Goal: Information Seeking & Learning: Learn about a topic

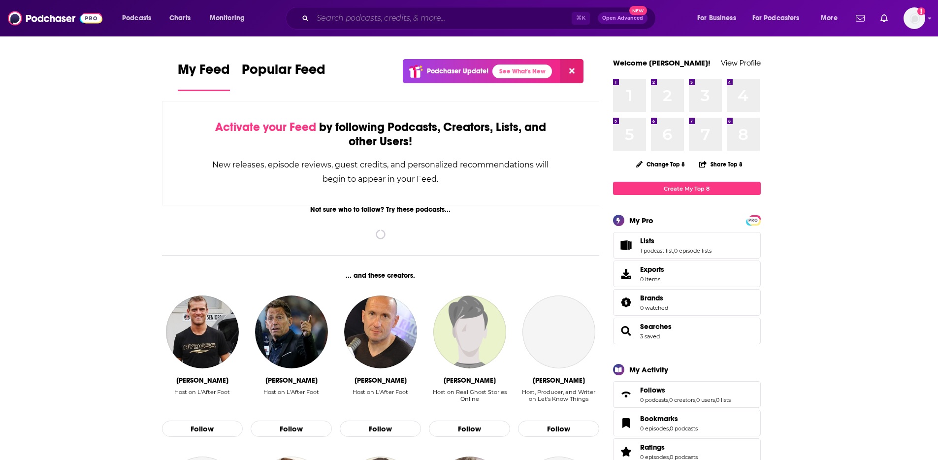
click at [332, 19] on input "Search podcasts, credits, & more..." at bounding box center [442, 18] width 259 height 16
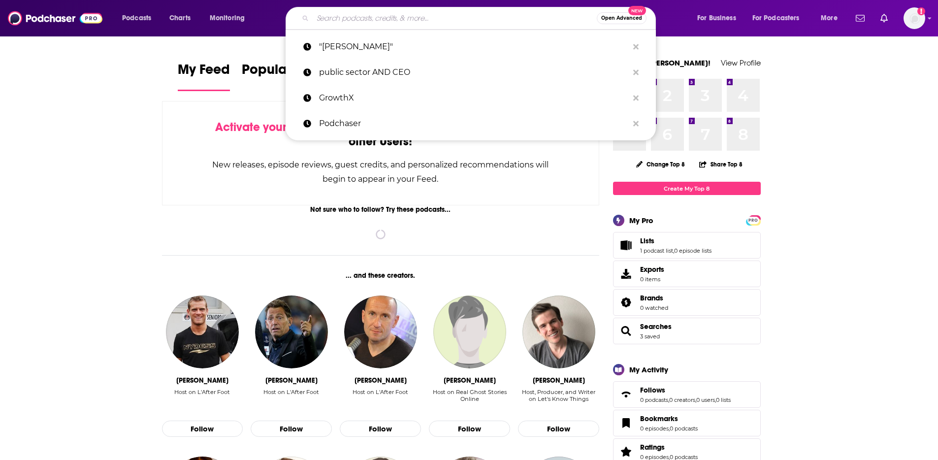
paste input "Cashflow Ninja"
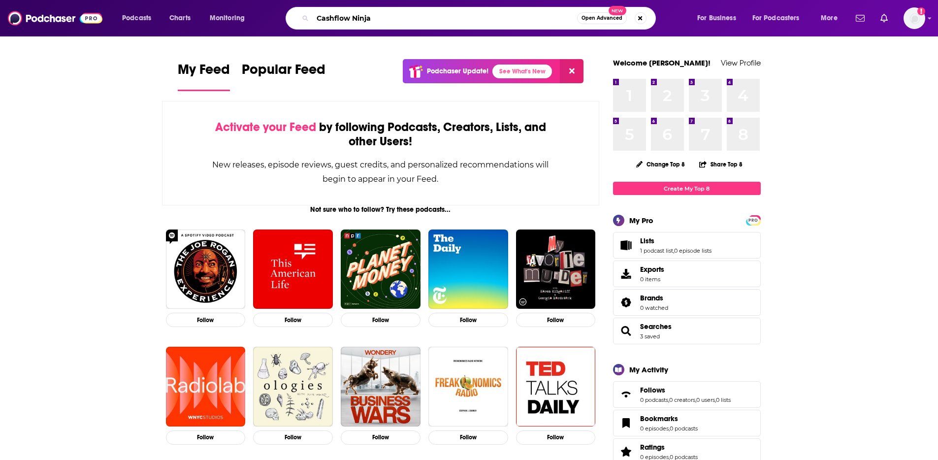
type input "Cashflow Ninja"
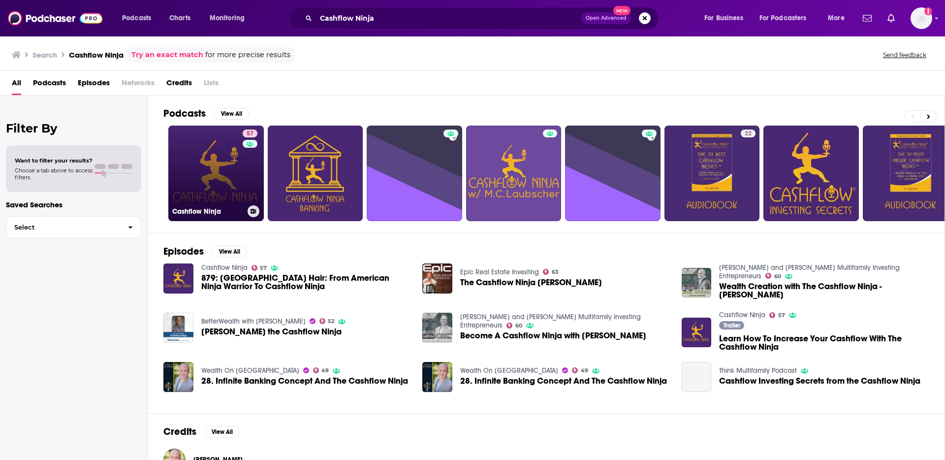
click at [201, 174] on link "57 Cashflow Ninja" at bounding box center [216, 174] width 96 height 96
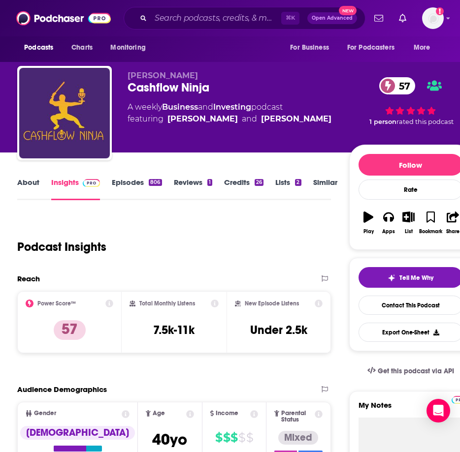
click at [130, 229] on div "Podcast Insights" at bounding box center [170, 241] width 306 height 50
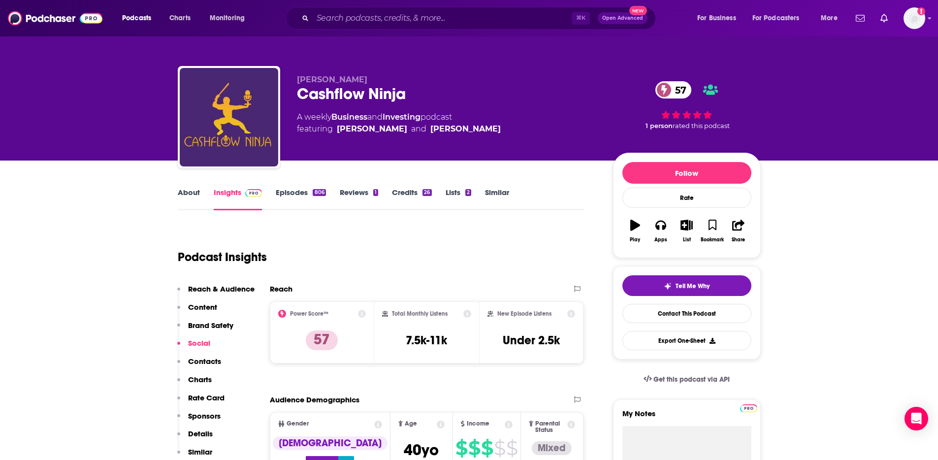
click at [184, 194] on link "About" at bounding box center [189, 199] width 22 height 23
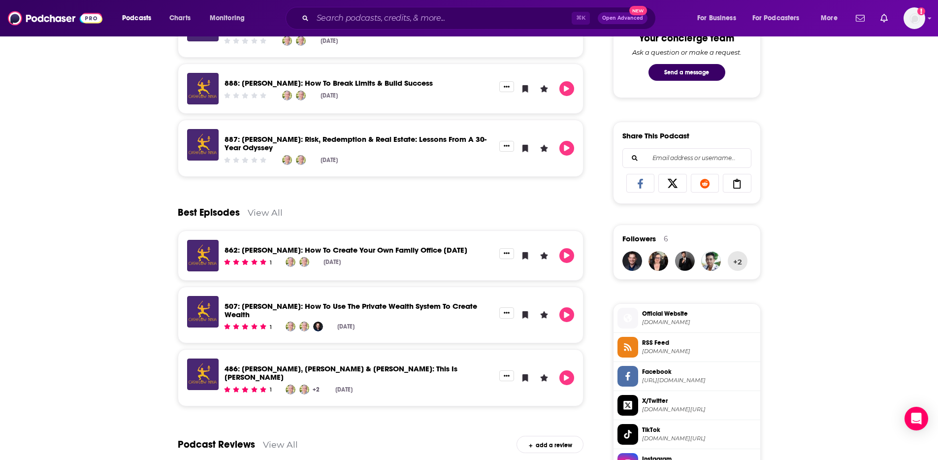
scroll to position [93, 0]
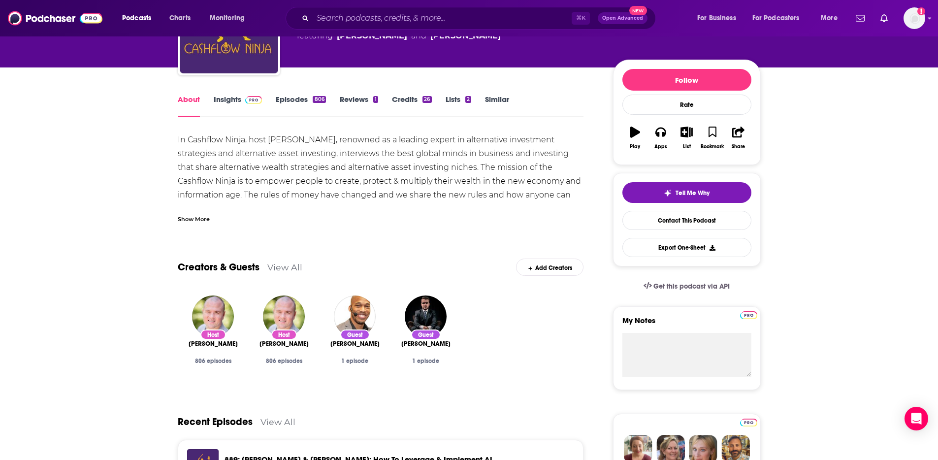
click at [218, 96] on link "Insights" at bounding box center [238, 106] width 49 height 23
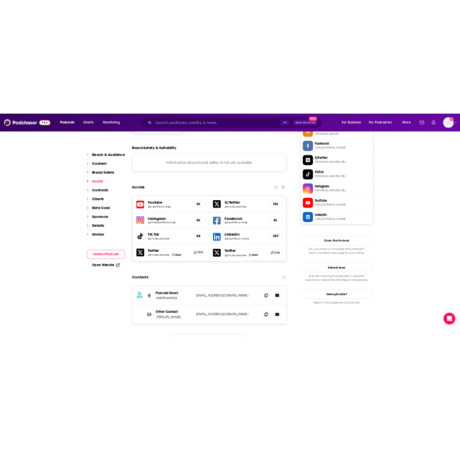
scroll to position [885, 0]
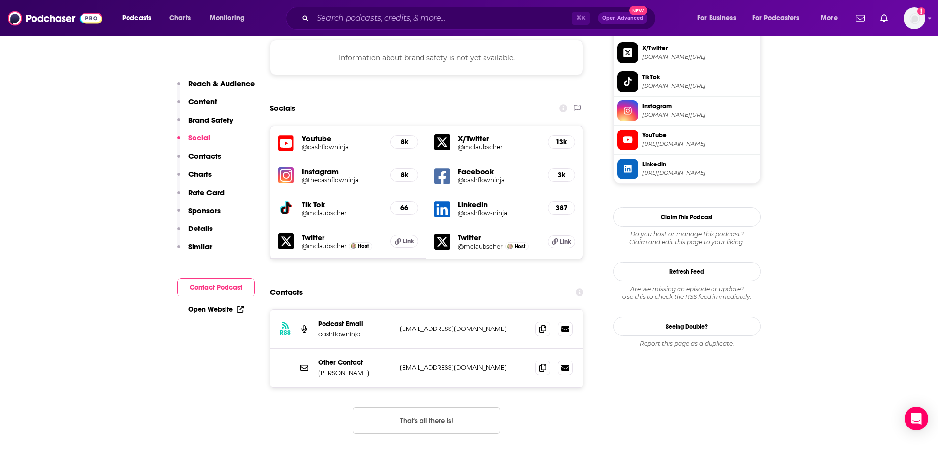
click at [217, 306] on link "Open Website" at bounding box center [216, 309] width 56 height 8
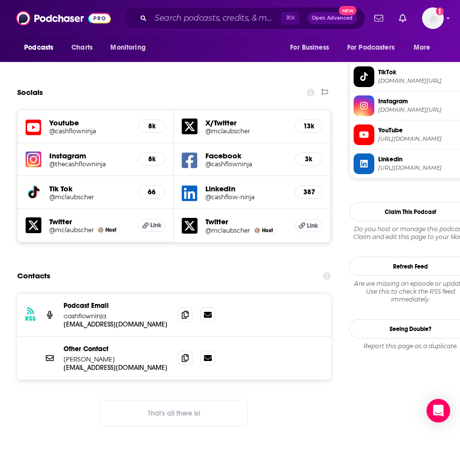
click at [46, 360] on div "RSS Podcast Email cashflowninja [EMAIL_ADDRESS][DOMAIN_NAME] [EMAIL_ADDRESS][DO…" at bounding box center [174, 367] width 314 height 149
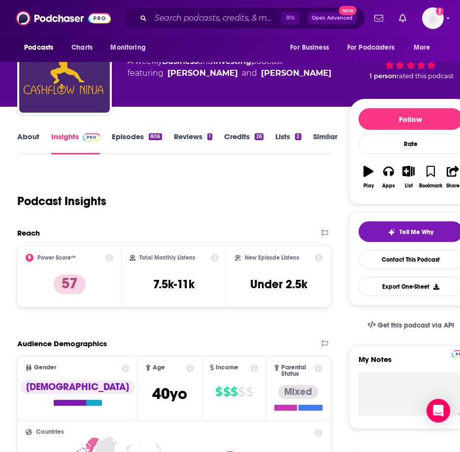
scroll to position [0, 0]
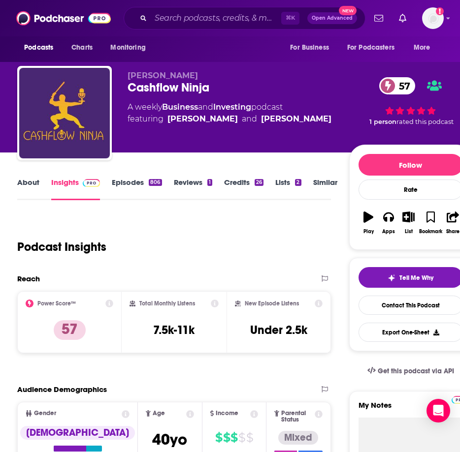
click at [155, 75] on span "[PERSON_NAME]" at bounding box center [163, 75] width 70 height 9
drag, startPoint x: 144, startPoint y: 75, endPoint x: 125, endPoint y: 76, distance: 19.7
click at [125, 76] on div "[PERSON_NAME] Cashflow Ninja 57 A weekly Business and Investing podcast featuri…" at bounding box center [244, 115] width 454 height 98
click at [131, 76] on span "[PERSON_NAME]" at bounding box center [163, 75] width 70 height 9
drag, startPoint x: 129, startPoint y: 77, endPoint x: 214, endPoint y: 76, distance: 85.2
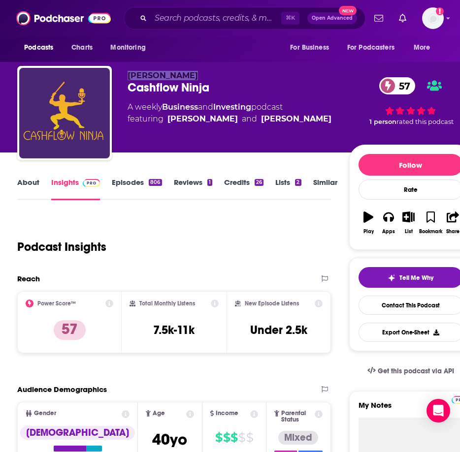
click at [214, 76] on p "[PERSON_NAME]" at bounding box center [238, 75] width 221 height 9
copy span "[PERSON_NAME]"
click at [206, 62] on div "[PERSON_NAME] Cashflow Ninja 57 A weekly Business and Investing podcast featuri…" at bounding box center [244, 103] width 469 height 98
drag, startPoint x: 137, startPoint y: 77, endPoint x: 119, endPoint y: 77, distance: 18.2
click at [119, 77] on div "[PERSON_NAME] Cashflow Ninja 57 A weekly Business and Investing podcast featuri…" at bounding box center [244, 115] width 454 height 98
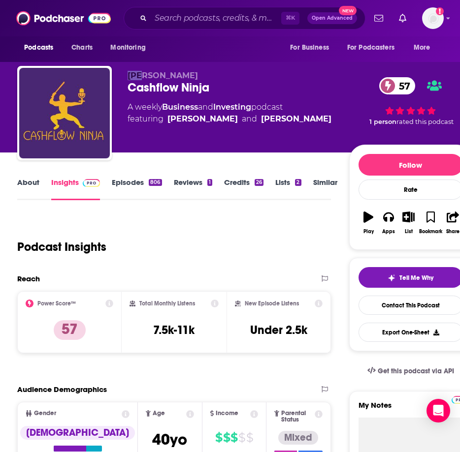
copy span "M.C"
click at [164, 74] on span "[PERSON_NAME]" at bounding box center [163, 75] width 70 height 9
copy span "[PERSON_NAME]"
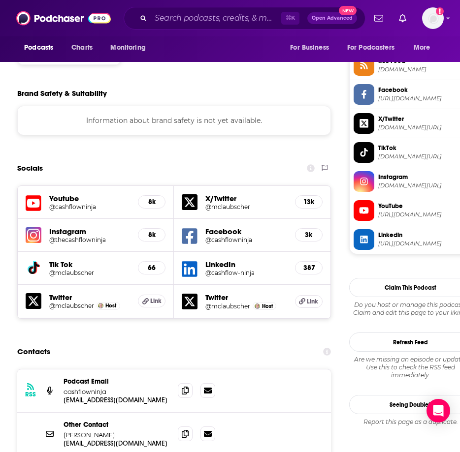
scroll to position [868, 0]
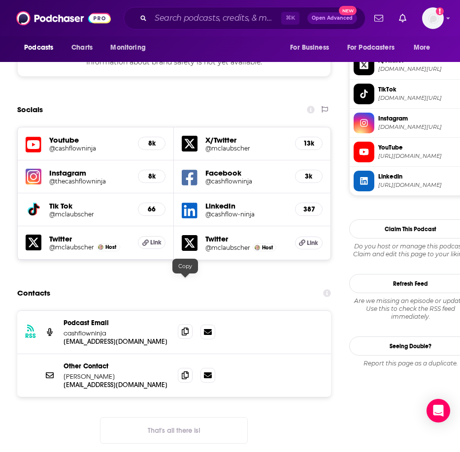
click at [183, 328] on icon at bounding box center [185, 332] width 7 height 8
click at [186, 371] on icon at bounding box center [185, 375] width 7 height 8
drag, startPoint x: 111, startPoint y: 328, endPoint x: 64, endPoint y: 328, distance: 47.3
click at [64, 373] on p "[PERSON_NAME]" at bounding box center [117, 377] width 106 height 8
copy p "[PERSON_NAME]"
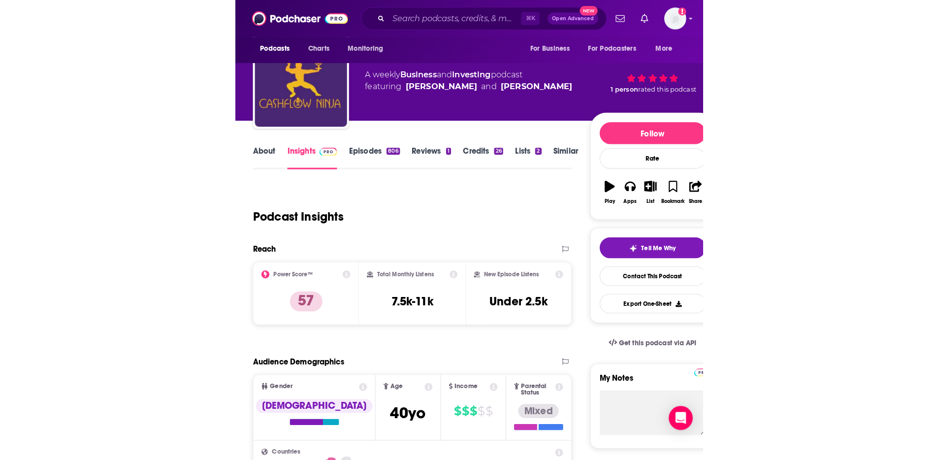
scroll to position [0, 0]
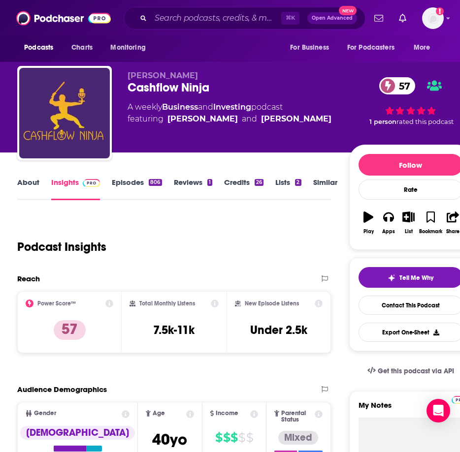
click at [281, 219] on div "Podcast Insights" at bounding box center [170, 241] width 306 height 50
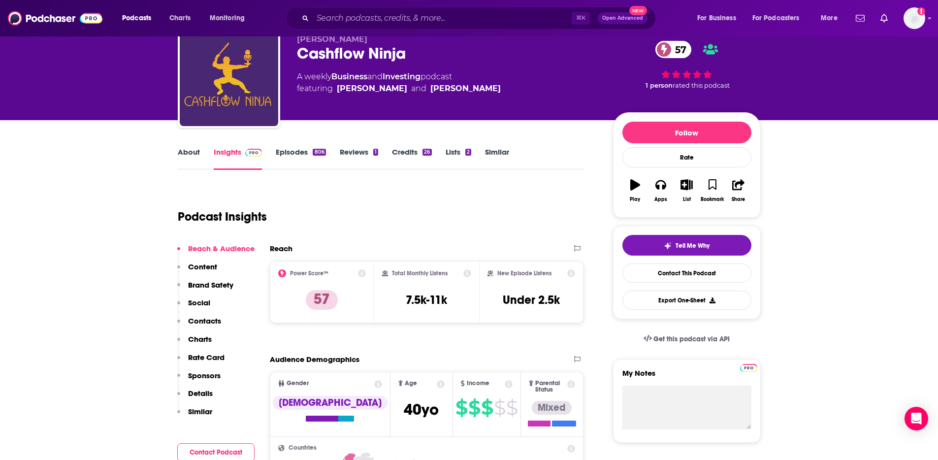
scroll to position [90, 0]
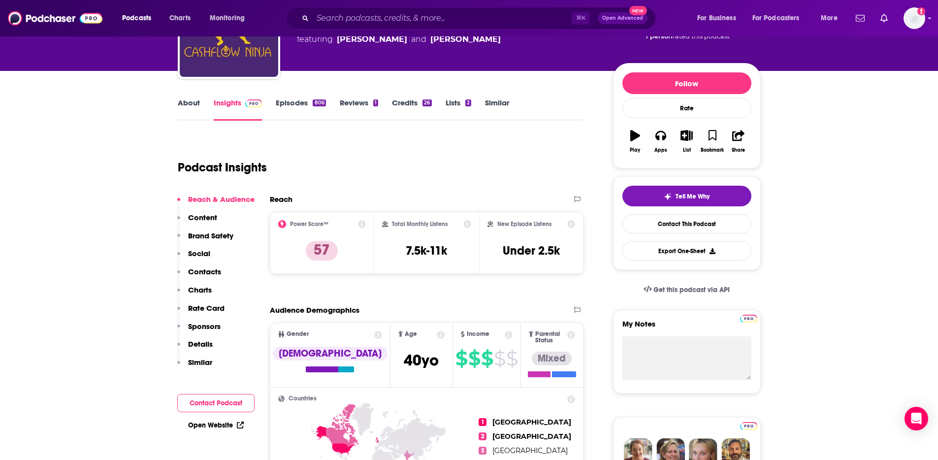
click at [190, 108] on link "About" at bounding box center [189, 109] width 22 height 23
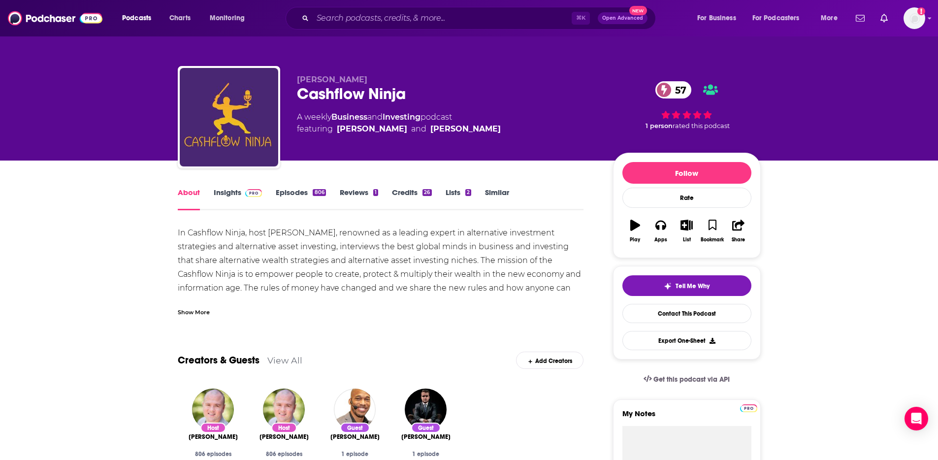
click at [450, 189] on link "Lists 2" at bounding box center [459, 199] width 26 height 23
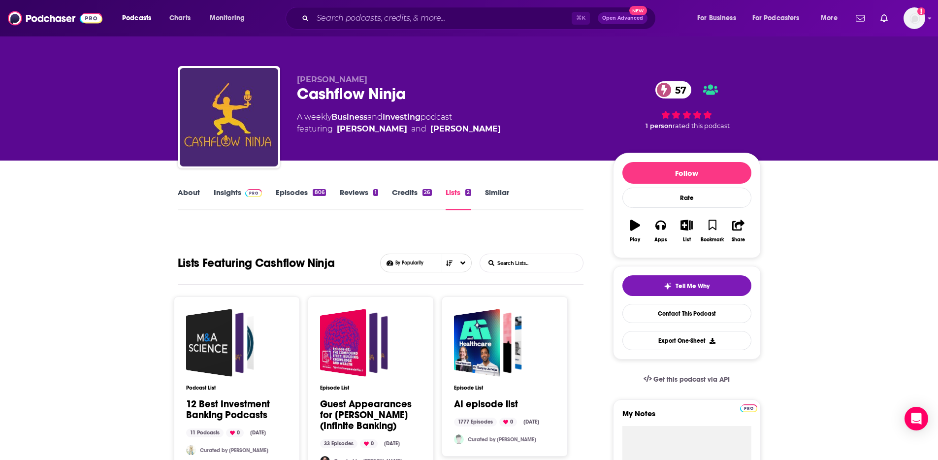
click at [410, 191] on link "Credits 26" at bounding box center [411, 199] width 39 height 23
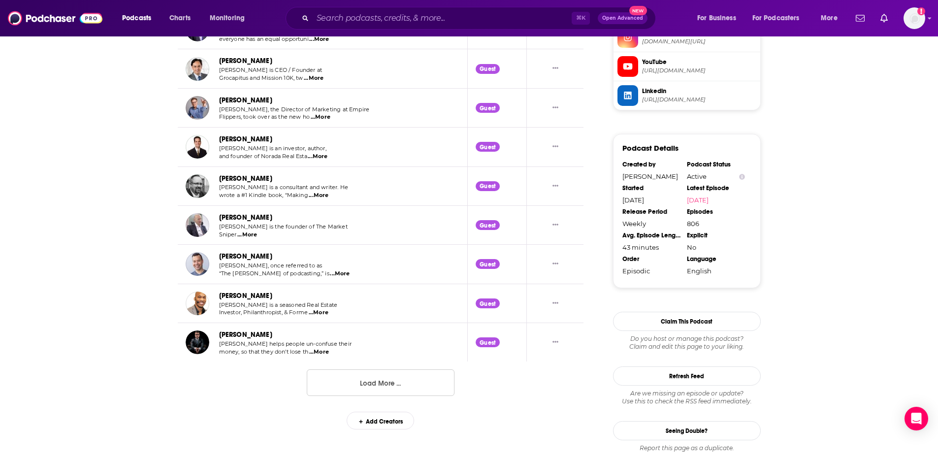
scroll to position [961, 0]
click at [382, 383] on button "Load More ..." at bounding box center [381, 382] width 148 height 27
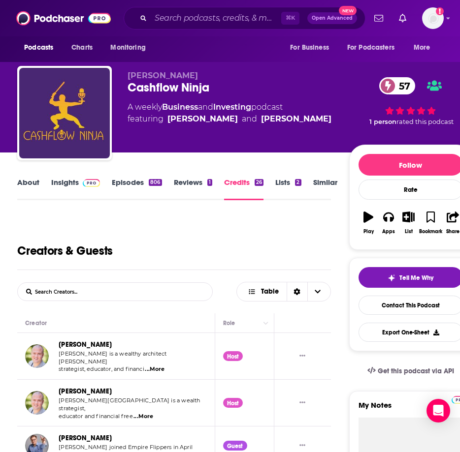
scroll to position [472, 0]
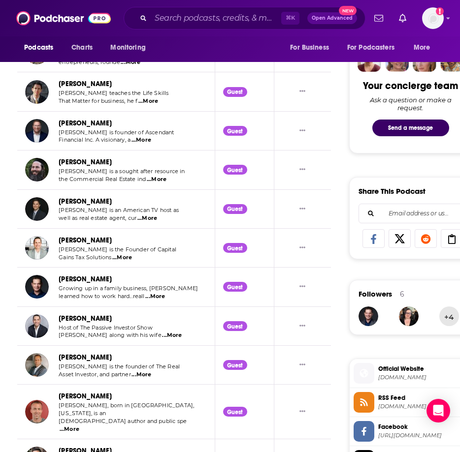
click at [169, 229] on td "[PERSON_NAME] [PERSON_NAME] is the Founder of Capital Gains Tax Solutions ...Mo…" at bounding box center [116, 248] width 198 height 39
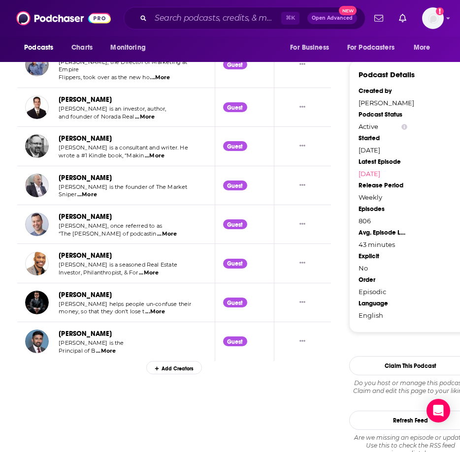
scroll to position [1090, 0]
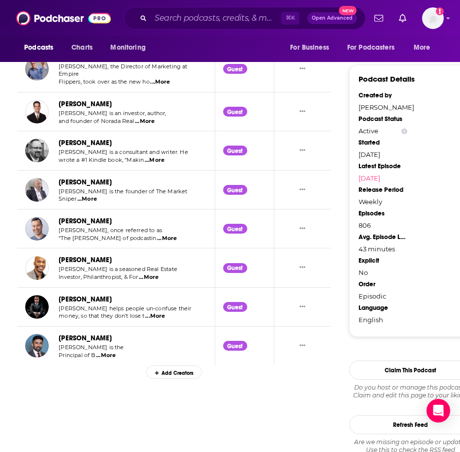
scroll to position [797, 0]
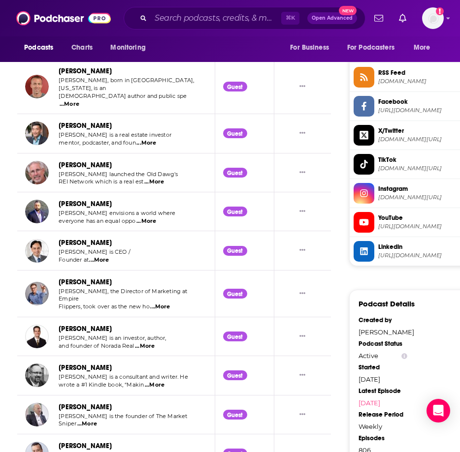
click at [105, 257] on span "...More" at bounding box center [99, 261] width 20 height 8
click at [20, 193] on td "[PERSON_NAME] [PERSON_NAME] envisions a world where everyone has an equal oppo …" at bounding box center [116, 212] width 198 height 39
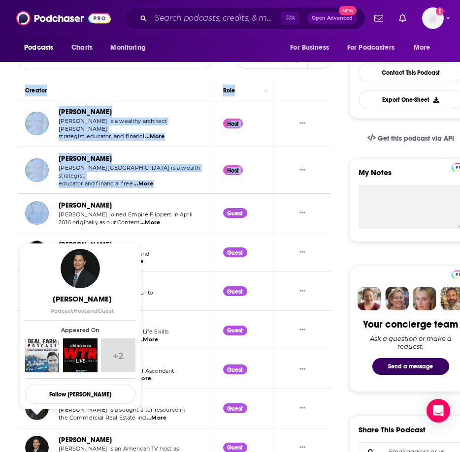
scroll to position [23, 0]
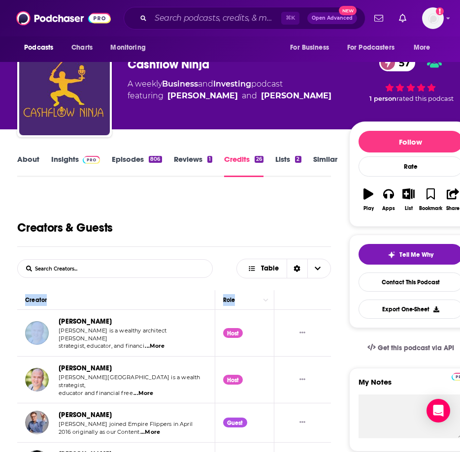
drag, startPoint x: 316, startPoint y: 333, endPoint x: 17, endPoint y: 316, distance: 299.4
copy thead "Creator Role"
click at [161, 233] on div "Creators & Guests" at bounding box center [174, 220] width 314 height 54
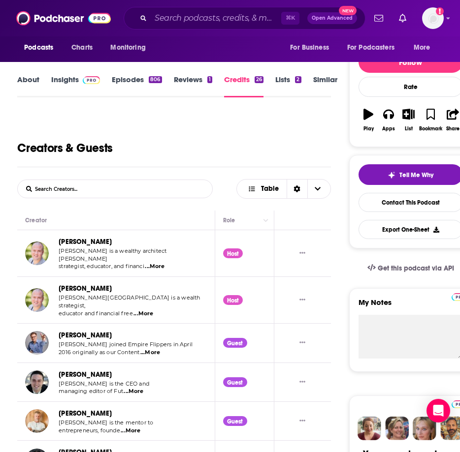
scroll to position [182, 0]
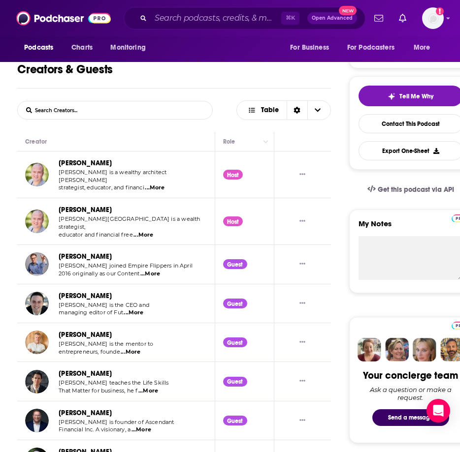
click at [147, 270] on span "...More" at bounding box center [150, 274] width 20 height 8
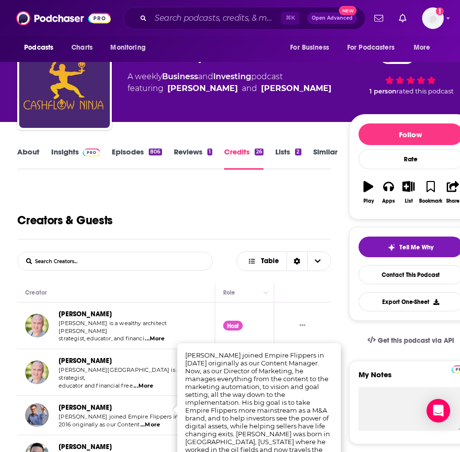
scroll to position [0, 0]
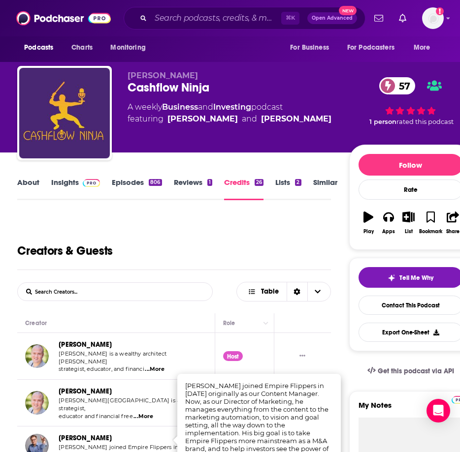
click at [28, 178] on link "About" at bounding box center [28, 189] width 22 height 23
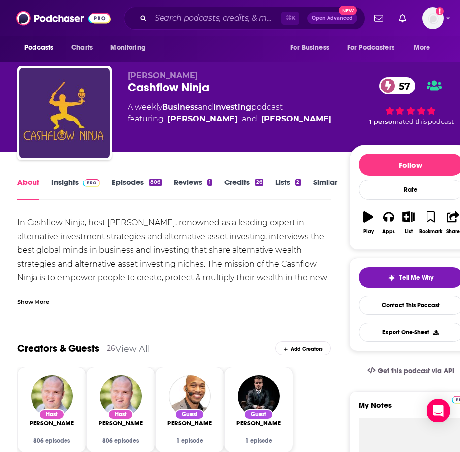
click at [92, 184] on img at bounding box center [91, 183] width 17 height 8
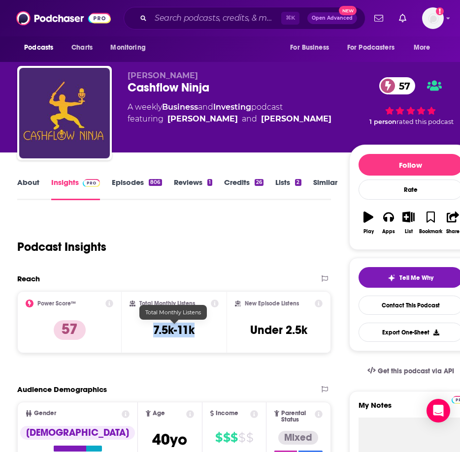
drag, startPoint x: 205, startPoint y: 328, endPoint x: 309, endPoint y: 319, distance: 104.4
click at [140, 331] on div "Total Monthly Listens 7.5k-11k" at bounding box center [173, 322] width 89 height 45
copy h3 "7.5k-11k"
click at [281, 332] on h3 "Under 2.5k" at bounding box center [278, 330] width 57 height 15
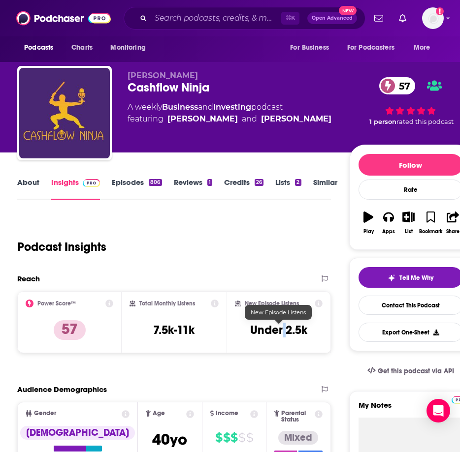
click at [281, 332] on h3 "Under 2.5k" at bounding box center [278, 330] width 57 height 15
copy div "Under 2.5k Export One-Sheet"
click at [33, 184] on link "About" at bounding box center [28, 189] width 22 height 23
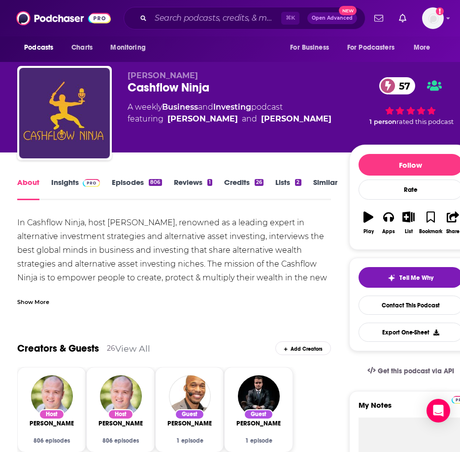
click at [28, 298] on div "Show More" at bounding box center [33, 301] width 32 height 9
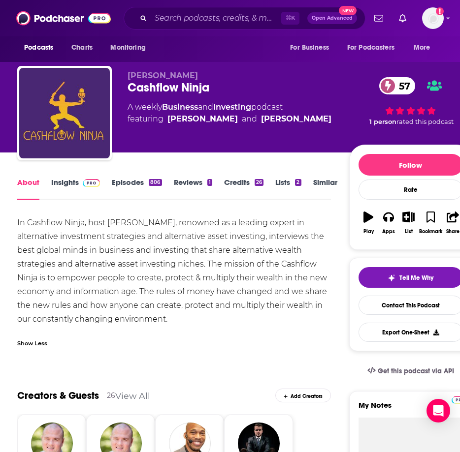
drag, startPoint x: 120, startPoint y: 309, endPoint x: 7, endPoint y: 220, distance: 143.3
copy div "In Cashflow Ninja, host [PERSON_NAME], renowned as a leading expert in alternat…"
click at [189, 18] on input "Search podcasts, credits, & more..." at bounding box center [216, 18] width 130 height 16
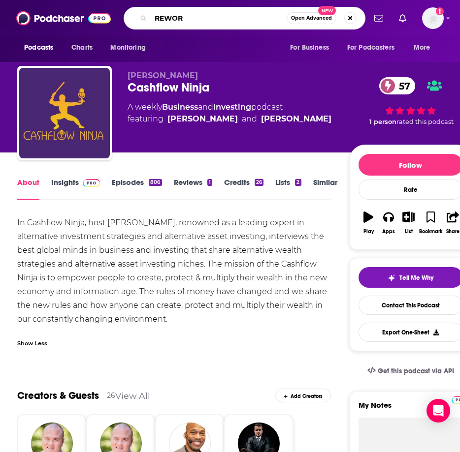
type input "REWORK"
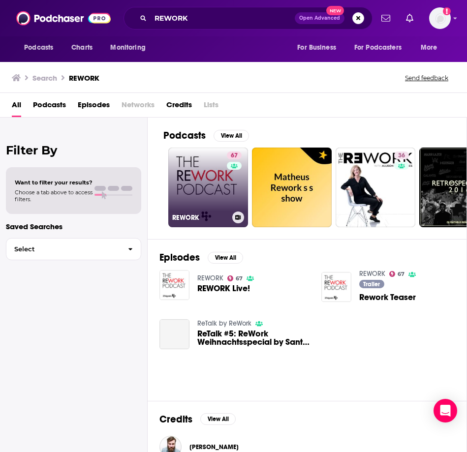
click at [224, 194] on link "67 REWORK" at bounding box center [208, 188] width 80 height 80
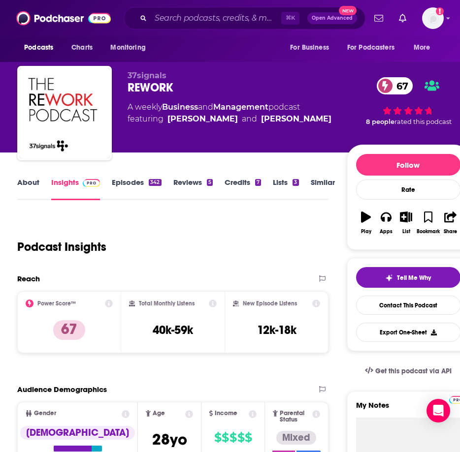
click at [143, 88] on div "REWORK 67" at bounding box center [237, 87] width 219 height 15
copy div "REWORK 67"
click at [245, 179] on link "Credits 7" at bounding box center [243, 189] width 36 height 23
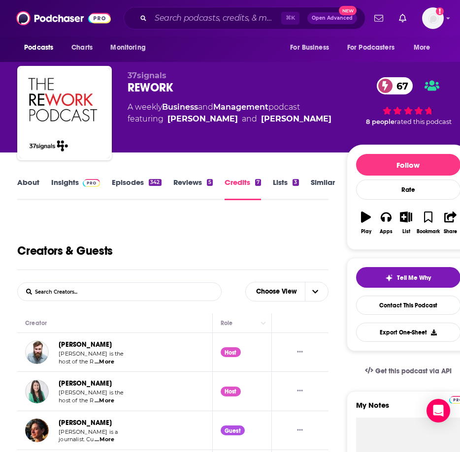
scroll to position [194, 0]
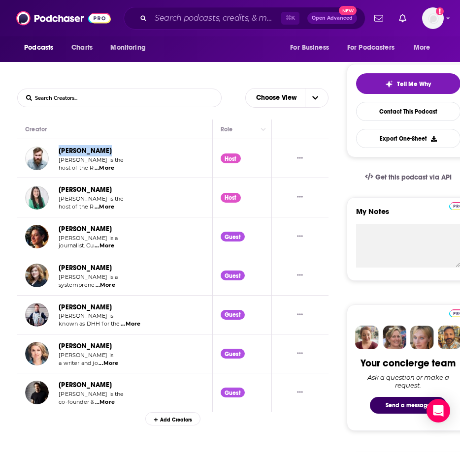
drag, startPoint x: 107, startPoint y: 152, endPoint x: 60, endPoint y: 154, distance: 47.8
click at [60, 154] on div "[PERSON_NAME]" at bounding box center [91, 150] width 65 height 11
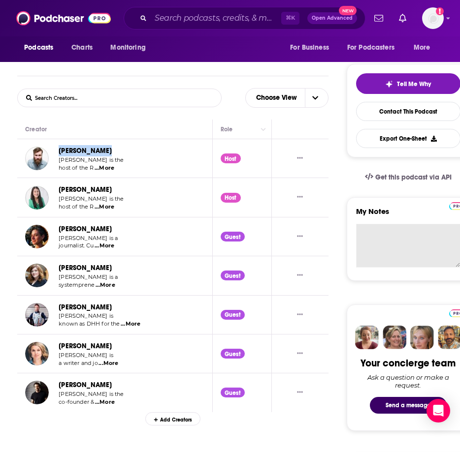
copy link "[PERSON_NAME]"
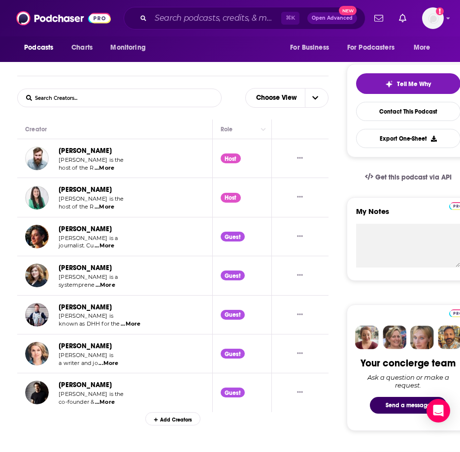
click at [112, 152] on div "[PERSON_NAME]" at bounding box center [91, 150] width 65 height 11
drag, startPoint x: 92, startPoint y: 153, endPoint x: 55, endPoint y: 151, distance: 36.5
click at [55, 151] on div "[PERSON_NAME] [PERSON_NAME] is the host of the R ...More" at bounding box center [74, 158] width 99 height 27
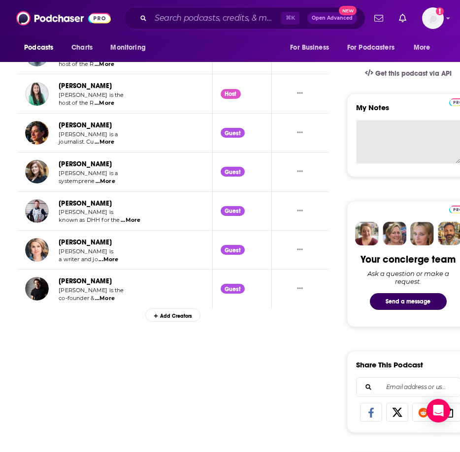
scroll to position [256, 0]
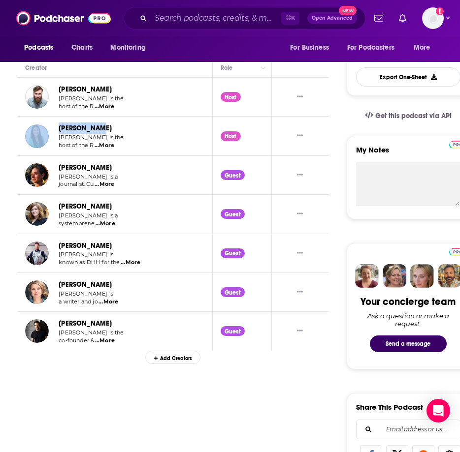
drag, startPoint x: 112, startPoint y: 129, endPoint x: 53, endPoint y: 129, distance: 59.1
click at [53, 129] on div "[PERSON_NAME] [PERSON_NAME] is the host of the R ...More" at bounding box center [74, 136] width 99 height 27
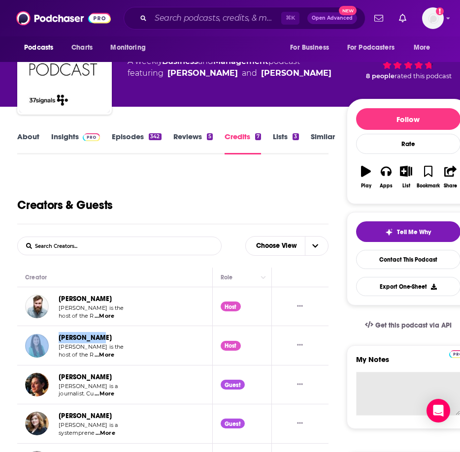
scroll to position [0, 0]
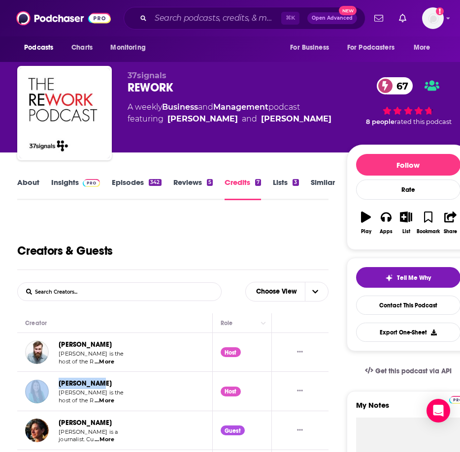
click at [65, 184] on link "Insights" at bounding box center [75, 189] width 49 height 23
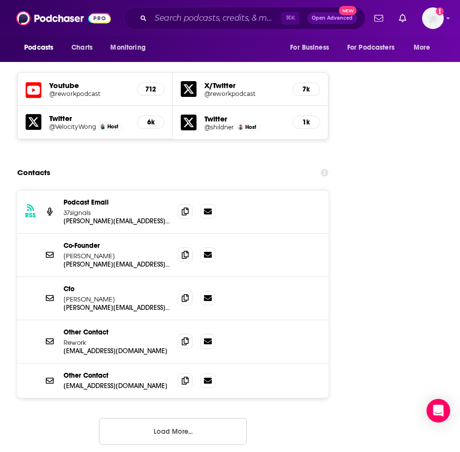
scroll to position [1400, 0]
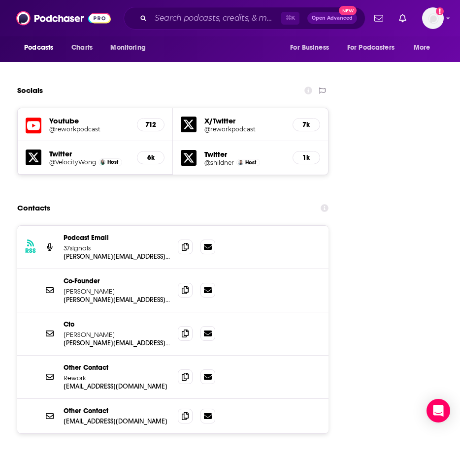
scroll to position [1420, 0]
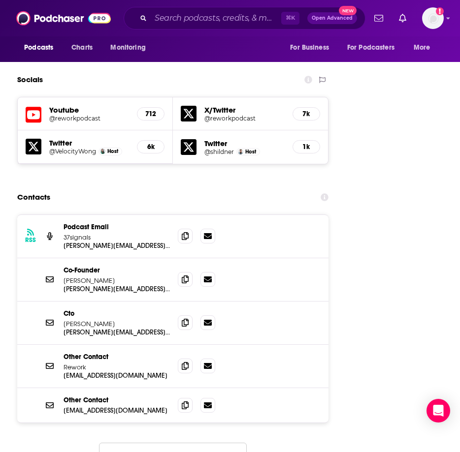
click at [146, 443] on button "Load More..." at bounding box center [173, 456] width 148 height 27
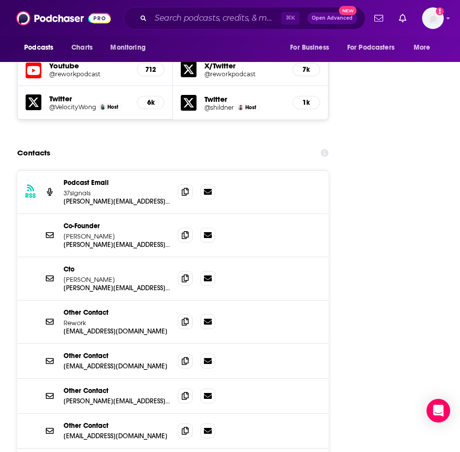
scroll to position [1453, 0]
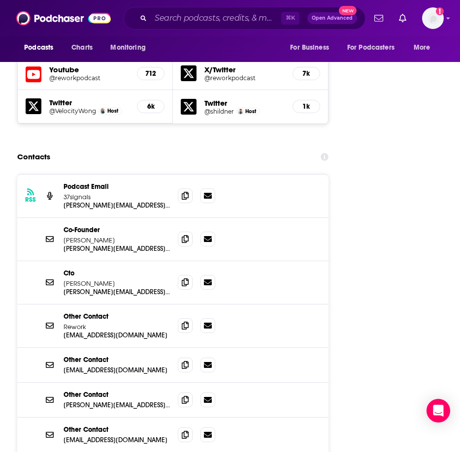
scroll to position [1464, 0]
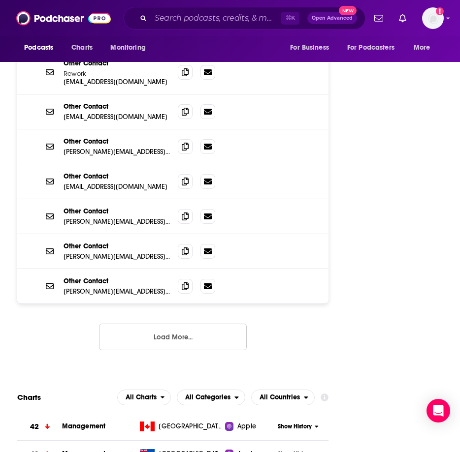
scroll to position [1716, 0]
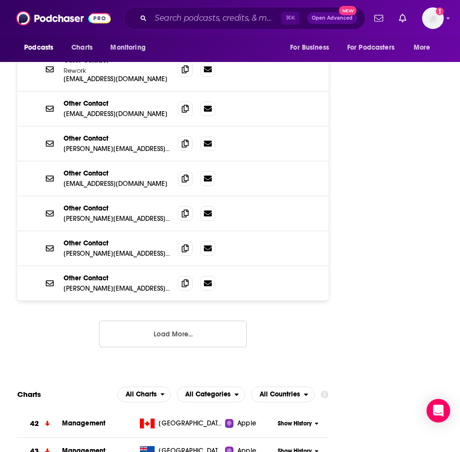
click at [185, 321] on button "Load More..." at bounding box center [173, 334] width 148 height 27
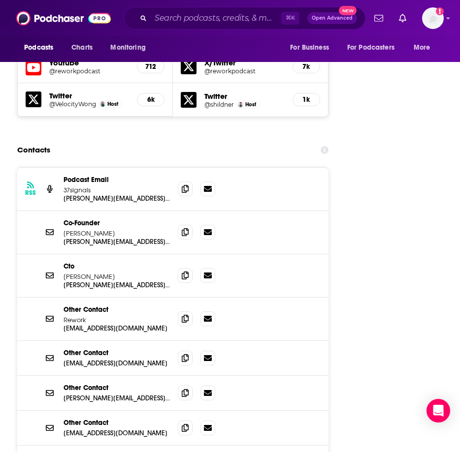
scroll to position [1466, 0]
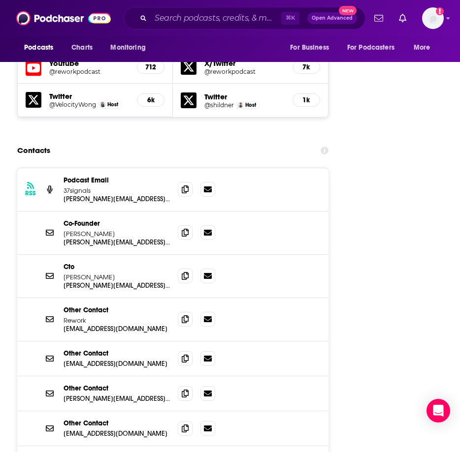
click at [181, 312] on span at bounding box center [185, 319] width 15 height 15
click at [211, 425] on icon at bounding box center [208, 428] width 8 height 6
click at [187, 424] on icon at bounding box center [185, 428] width 7 height 8
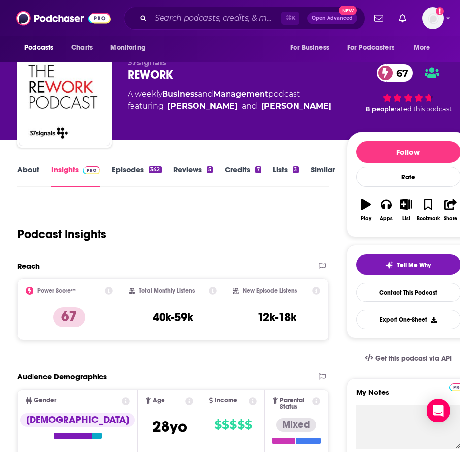
scroll to position [0, 0]
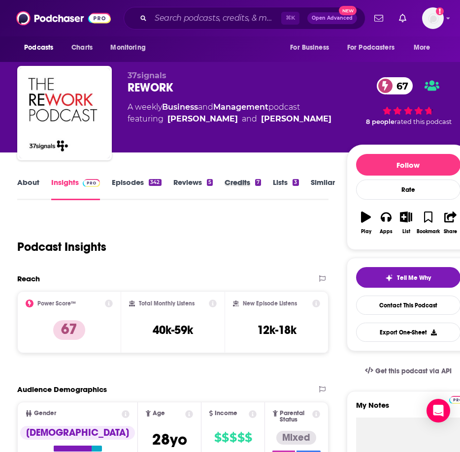
click at [270, 184] on div "Credits 7" at bounding box center [249, 189] width 48 height 23
click at [249, 184] on link "Credits 7" at bounding box center [243, 189] width 36 height 23
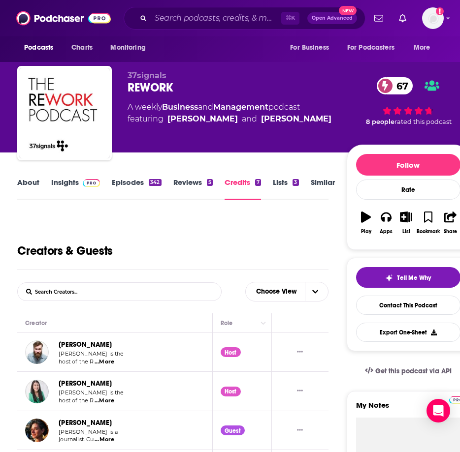
click at [291, 266] on div "Creators & Guests" at bounding box center [172, 243] width 311 height 54
click at [69, 184] on link "Insights" at bounding box center [75, 189] width 49 height 23
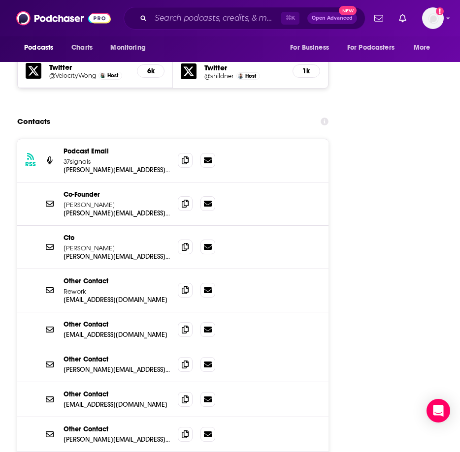
scroll to position [1478, 0]
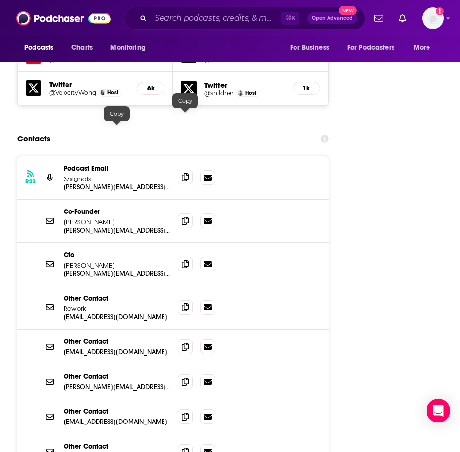
click at [183, 173] on icon at bounding box center [185, 177] width 7 height 8
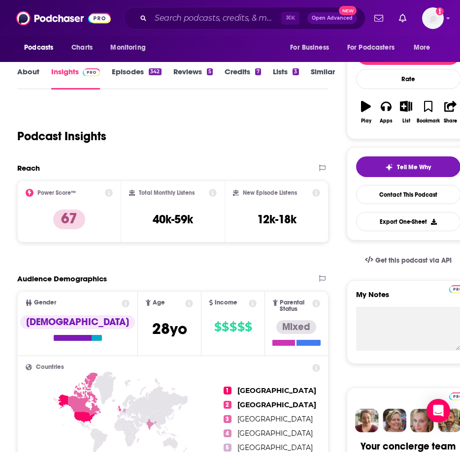
scroll to position [0, 0]
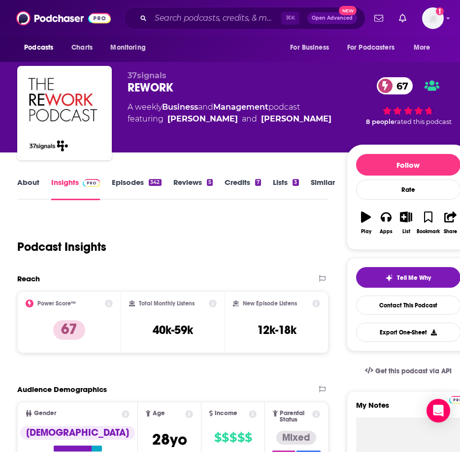
click at [239, 181] on link "Credits 7" at bounding box center [243, 189] width 36 height 23
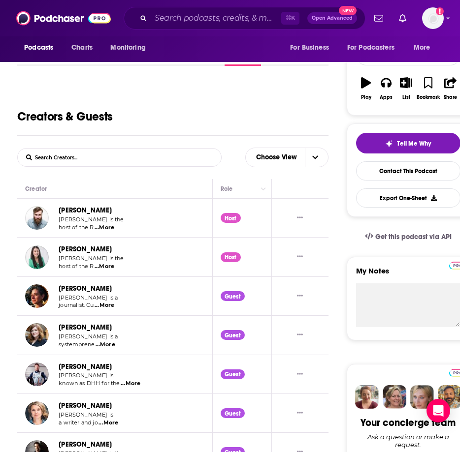
scroll to position [234, 0]
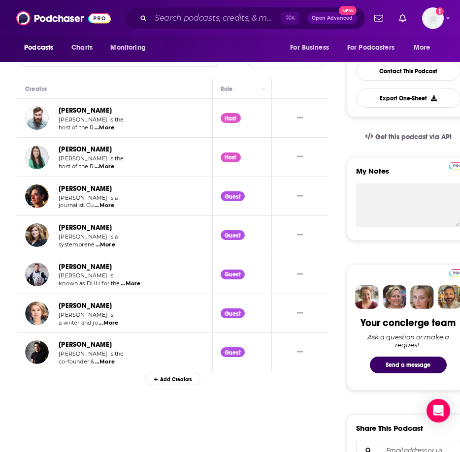
click at [165, 384] on div "Add Creators" at bounding box center [172, 379] width 55 height 14
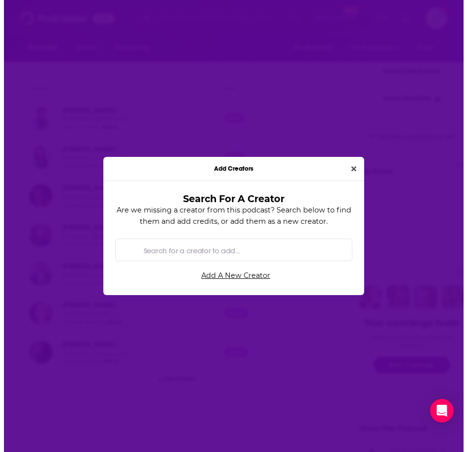
scroll to position [0, 0]
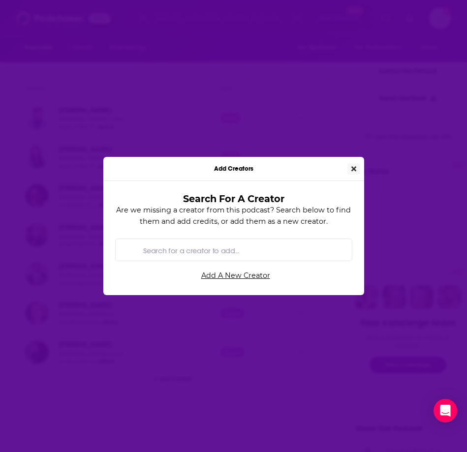
click at [354, 170] on icon "Close" at bounding box center [354, 168] width 5 height 5
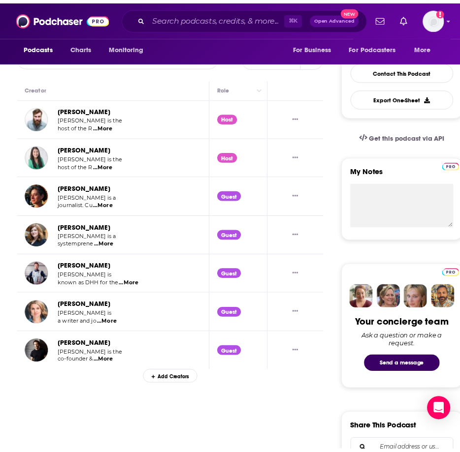
scroll to position [234, 0]
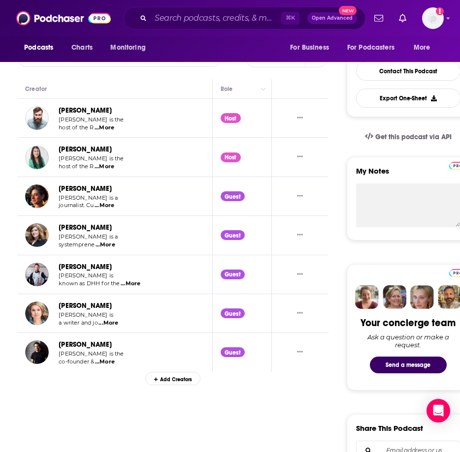
click at [166, 379] on div "Add Creators" at bounding box center [172, 379] width 55 height 14
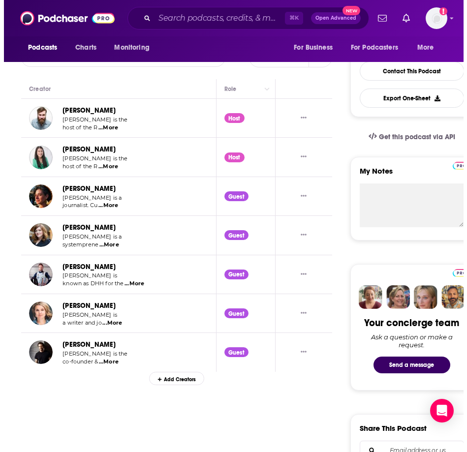
scroll to position [0, 0]
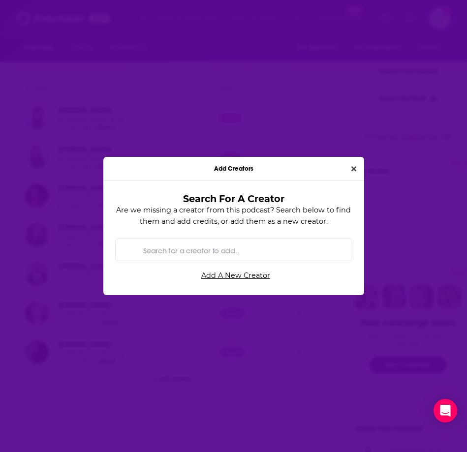
click at [347, 170] on div "Add Creators" at bounding box center [233, 169] width 261 height 24
click at [353, 167] on icon "Close" at bounding box center [354, 168] width 5 height 7
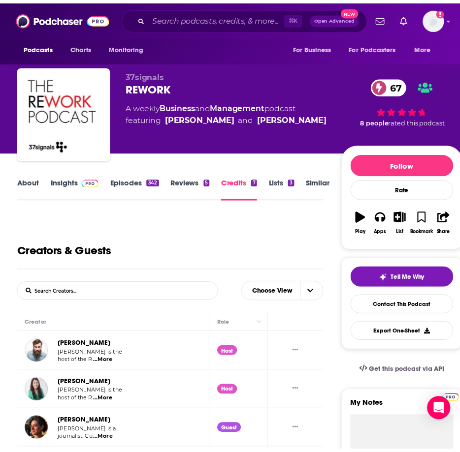
scroll to position [234, 0]
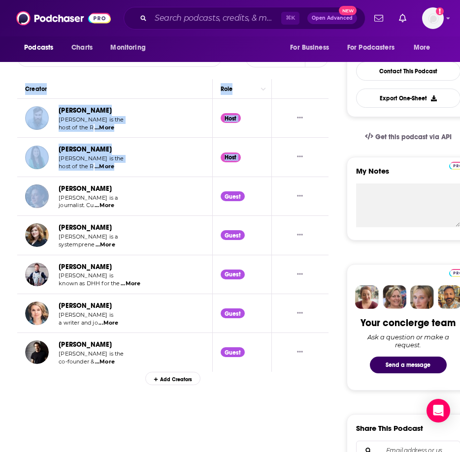
drag, startPoint x: 333, startPoint y: 369, endPoint x: 46, endPoint y: 191, distance: 337.9
click at [165, 20] on input "Search podcasts, credits, & more..." at bounding box center [216, 18] width 130 height 16
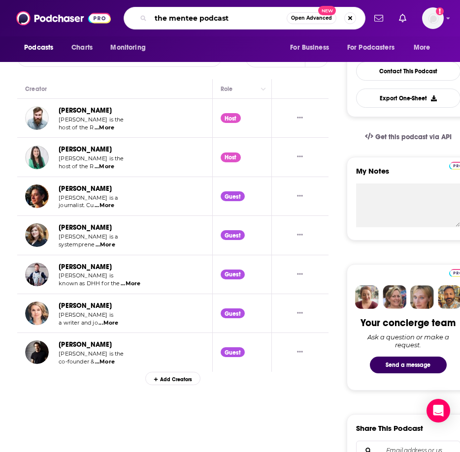
type input "the mentee podcast"
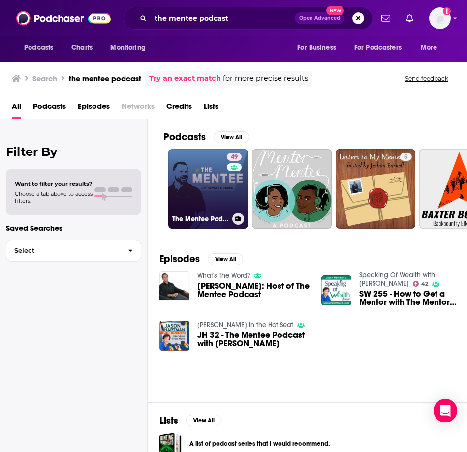
click at [227, 187] on div "49" at bounding box center [235, 183] width 17 height 60
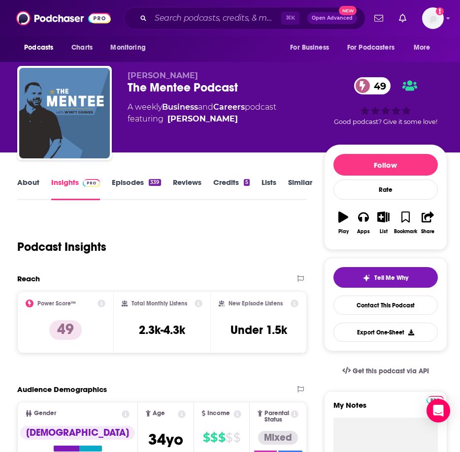
click at [224, 187] on link "Credits 5" at bounding box center [231, 189] width 36 height 23
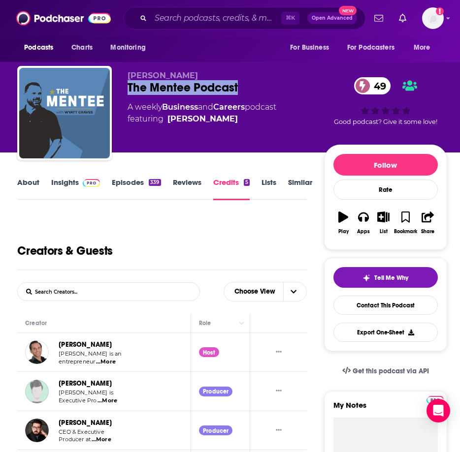
drag, startPoint x: 239, startPoint y: 86, endPoint x: 120, endPoint y: 86, distance: 119.2
click at [120, 86] on div "[PERSON_NAME] The Mentee Podcast 49 A weekly Business and Careers podcast featu…" at bounding box center [232, 115] width 430 height 98
click at [201, 85] on div "The Mentee Podcast 49" at bounding box center [226, 87] width 196 height 15
drag, startPoint x: 192, startPoint y: 78, endPoint x: 129, endPoint y: 75, distance: 62.6
click at [129, 75] on p "[PERSON_NAME]" at bounding box center [226, 75] width 196 height 9
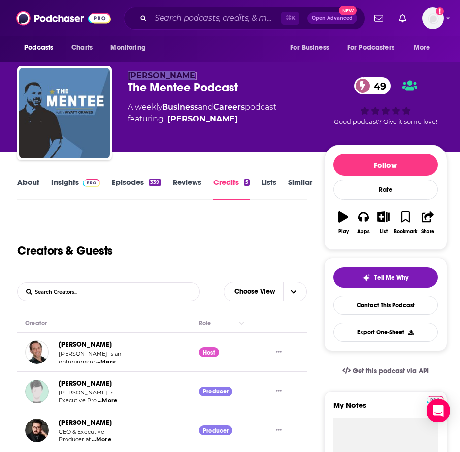
click at [59, 183] on link "Insights" at bounding box center [75, 189] width 49 height 23
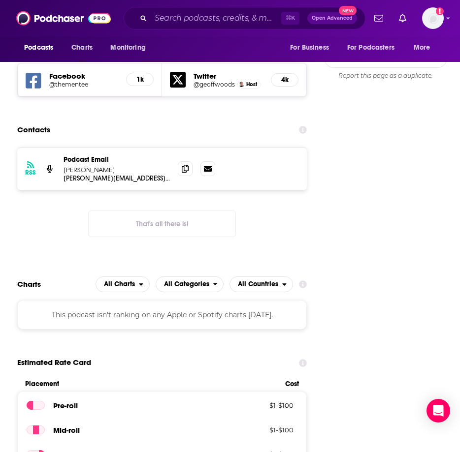
scroll to position [931, 0]
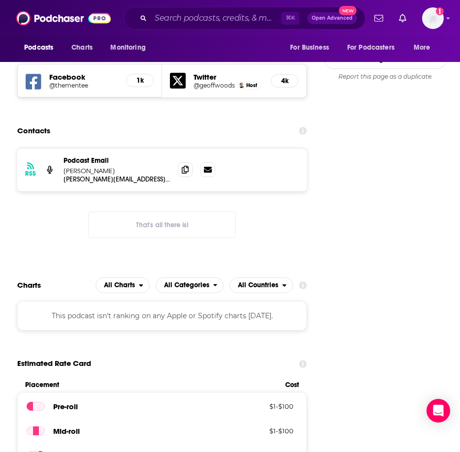
click at [291, 197] on div "RSS Podcast Email Wyatt Graves [EMAIL_ADDRESS][DOMAIN_NAME] [PERSON_NAME][EMAIL…" at bounding box center [162, 201] width 290 height 106
click at [184, 165] on icon at bounding box center [185, 169] width 7 height 8
drag, startPoint x: 106, startPoint y: 139, endPoint x: 60, endPoint y: 138, distance: 45.8
click at [60, 149] on div "RSS Podcast Email Wyatt Graves [EMAIL_ADDRESS][DOMAIN_NAME] [PERSON_NAME][EMAIL…" at bounding box center [162, 170] width 290 height 43
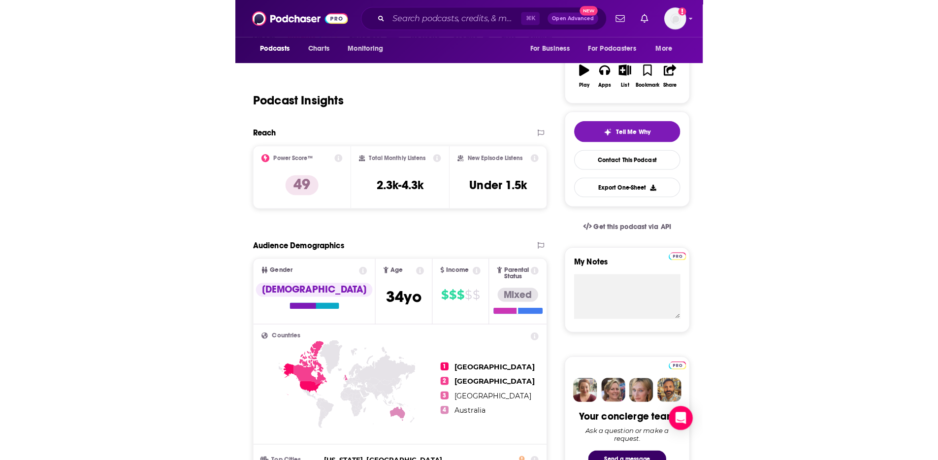
scroll to position [0, 0]
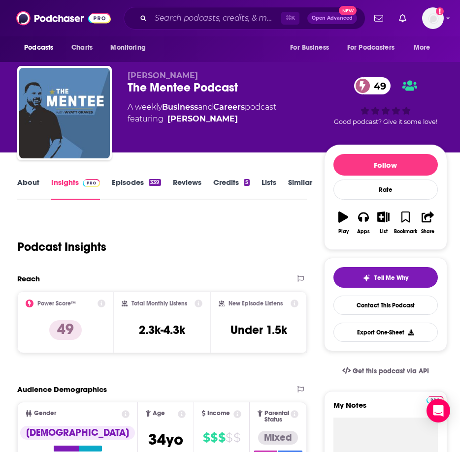
click at [157, 351] on div "Total Monthly Listens 2.3k-4.3k" at bounding box center [162, 322] width 97 height 62
click at [152, 327] on h3 "2.3k-4.3k" at bounding box center [162, 330] width 46 height 15
click at [253, 330] on h3 "Under 1.5k" at bounding box center [258, 330] width 57 height 15
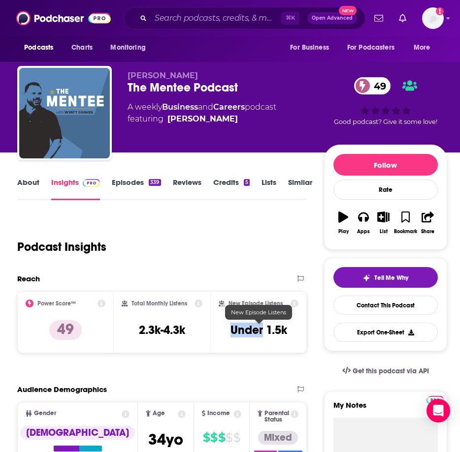
click at [253, 330] on h3 "Under 1.5k" at bounding box center [258, 330] width 57 height 15
click at [31, 182] on link "About" at bounding box center [28, 189] width 22 height 23
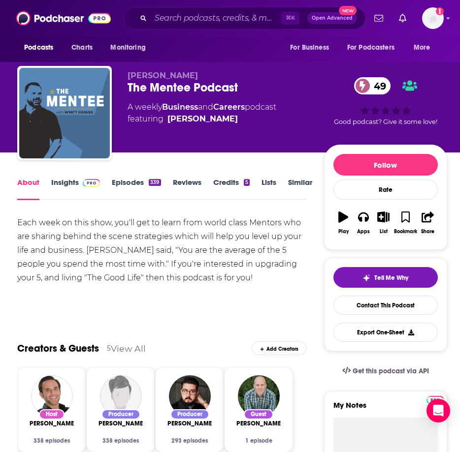
click at [144, 267] on div "Each week on this show, you'll get to learn from world class Mentors who are sh…" at bounding box center [162, 250] width 290 height 69
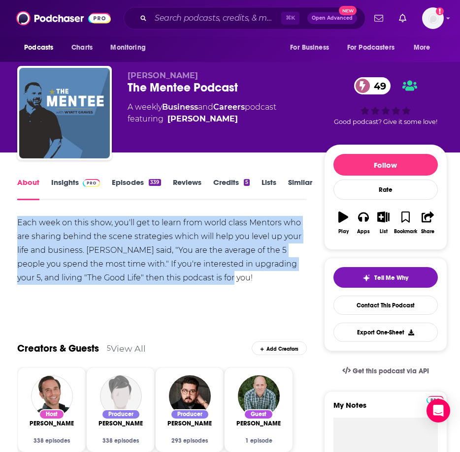
drag, startPoint x: 207, startPoint y: 278, endPoint x: 10, endPoint y: 223, distance: 204.2
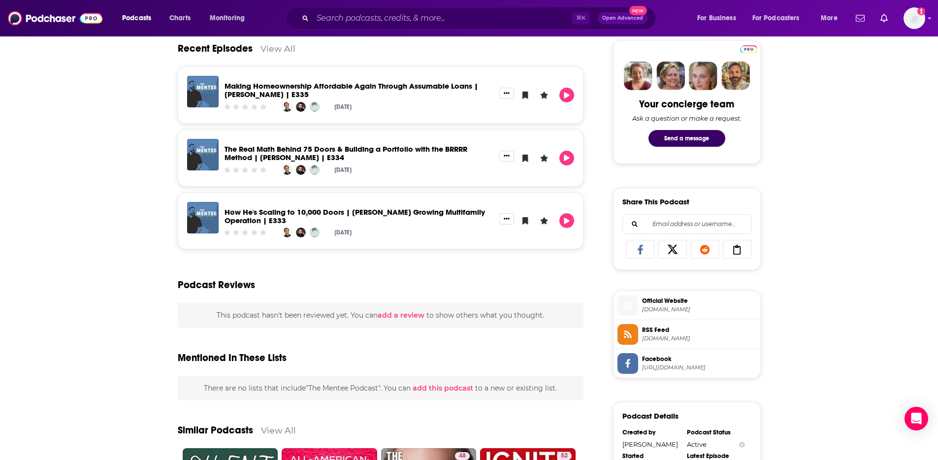
scroll to position [520, 0]
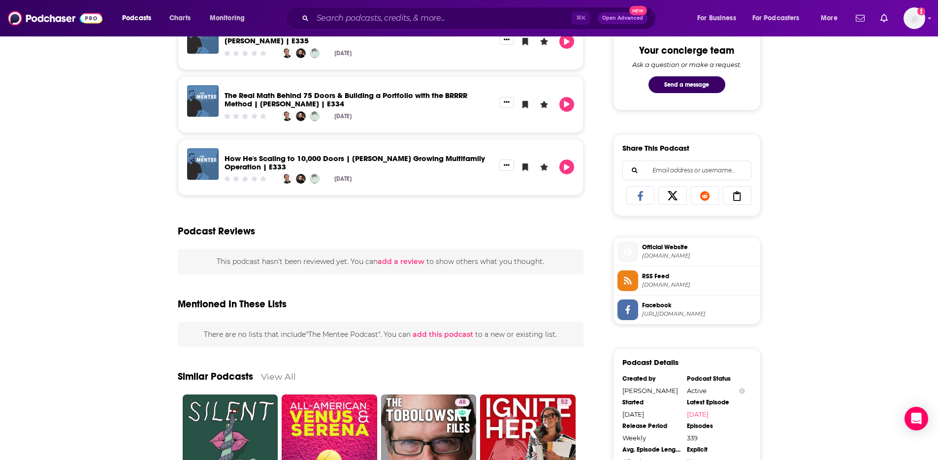
click at [669, 254] on span "[DOMAIN_NAME]" at bounding box center [699, 255] width 114 height 7
click at [840, 246] on div "About Insights Episodes 339 Reviews Credits 5 Lists Similar Each week on this s…" at bounding box center [469, 157] width 938 height 1033
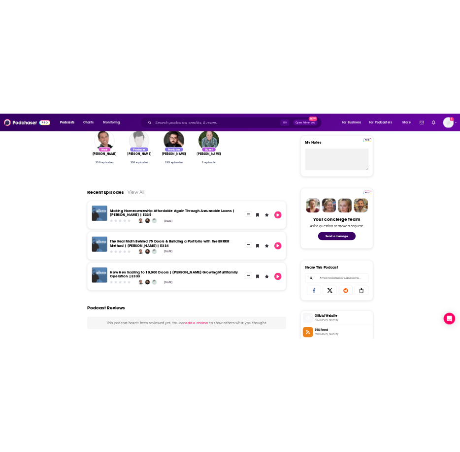
scroll to position [541, 0]
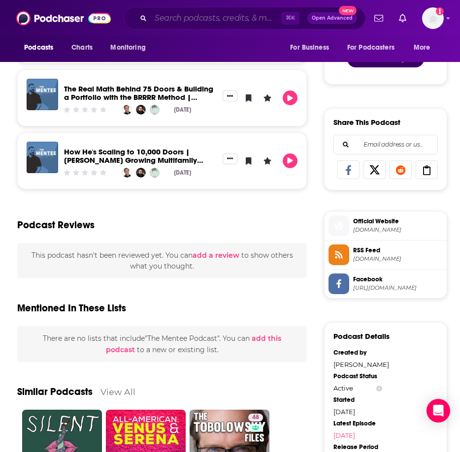
click at [180, 19] on input "Search podcasts, credits, & more..." at bounding box center [216, 18] width 130 height 16
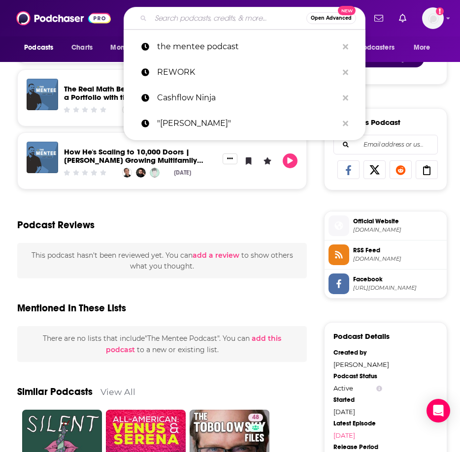
paste input "The Duct Tape Marketing Podcast"
type input "The Duct Tape Marketing Podcast"
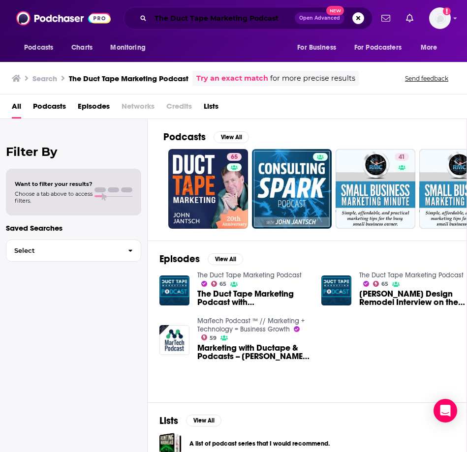
click at [189, 18] on input "The Duct Tape Marketing Podcast" at bounding box center [223, 18] width 144 height 16
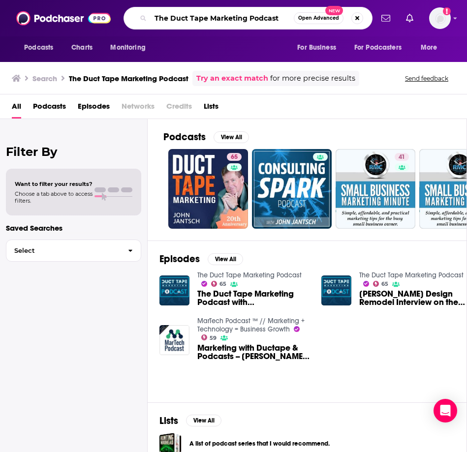
click at [189, 18] on input "The Duct Tape Marketing Podcast" at bounding box center [222, 18] width 143 height 16
paste input "Entrepreneurs on Fire"
type input "Entrepreneurs on Fire"
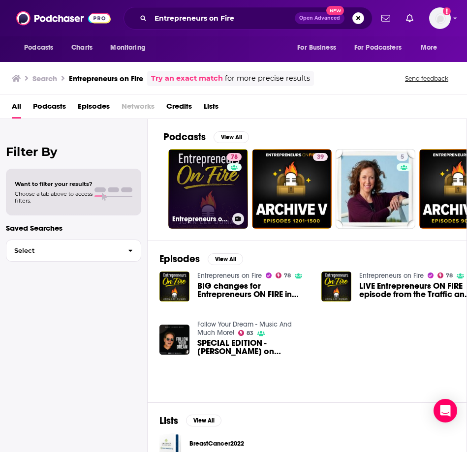
click at [183, 187] on link "78 Entrepreneurs on Fire" at bounding box center [208, 189] width 80 height 80
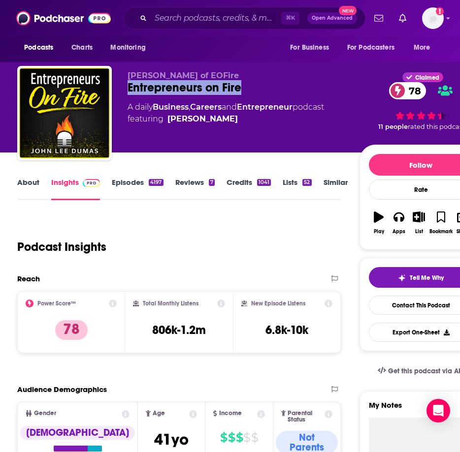
drag, startPoint x: 242, startPoint y: 91, endPoint x: 123, endPoint y: 85, distance: 119.3
click at [123, 85] on div "[PERSON_NAME] of EOFire Entrepreneurs on Fire 78 A daily Business , Careers and…" at bounding box center [249, 115] width 465 height 98
click at [229, 141] on div "[PERSON_NAME] of EOFire Entrepreneurs on Fire 78 A daily Business , Careers and…" at bounding box center [243, 110] width 231 height 79
drag, startPoint x: 243, startPoint y: 84, endPoint x: 128, endPoint y: 87, distance: 115.3
click at [128, 87] on div "Entrepreneurs on Fire 78" at bounding box center [243, 87] width 231 height 15
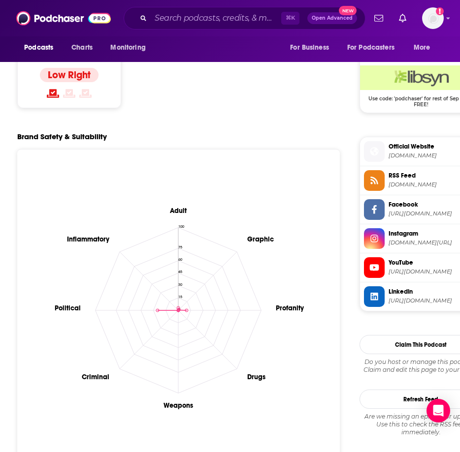
scroll to position [694, 0]
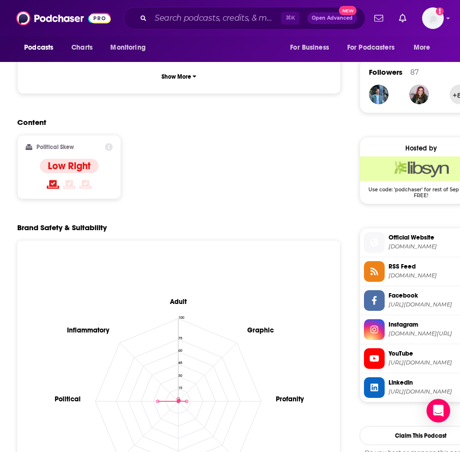
click at [415, 240] on span "Official Website" at bounding box center [433, 237] width 90 height 9
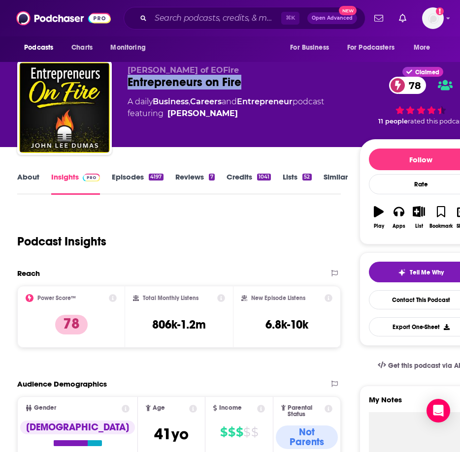
scroll to position [0, 0]
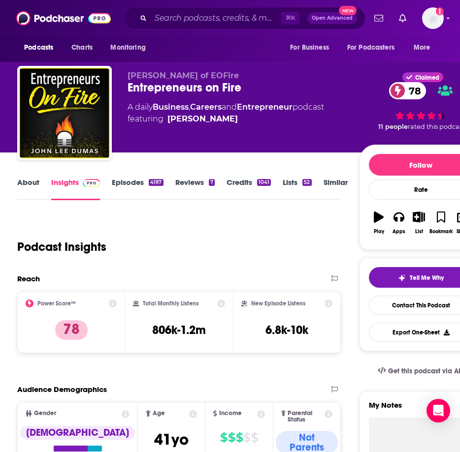
click at [180, 78] on span "[PERSON_NAME] of EOFire" at bounding box center [183, 75] width 111 height 9
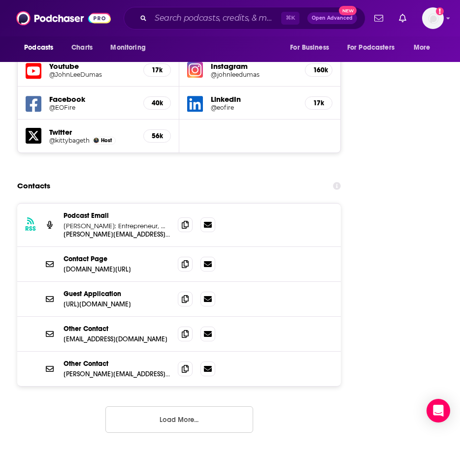
scroll to position [1522, 0]
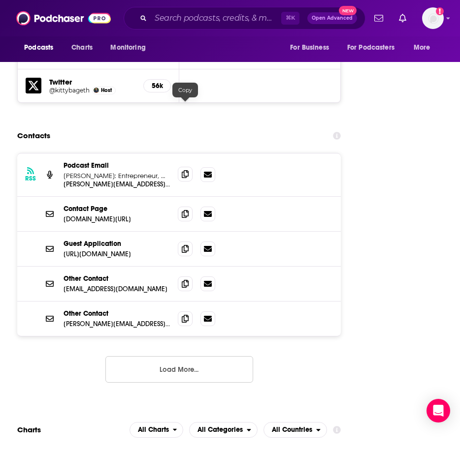
click at [187, 170] on icon at bounding box center [185, 174] width 7 height 8
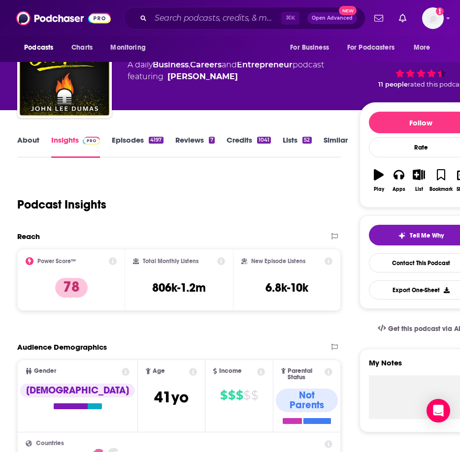
scroll to position [0, 0]
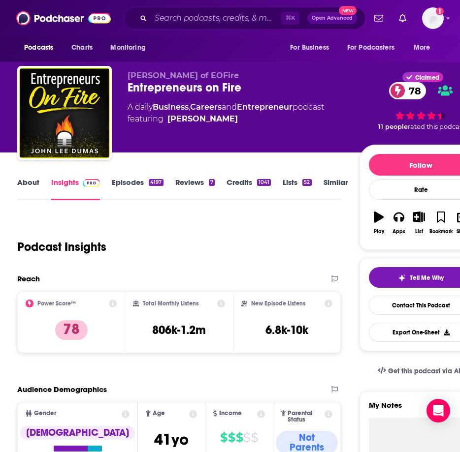
drag, startPoint x: 128, startPoint y: 74, endPoint x: 258, endPoint y: 46, distance: 132.9
click at [266, 76] on p "[PERSON_NAME] of EOFire" at bounding box center [243, 75] width 231 height 9
click at [185, 314] on div "Total Monthly Listens 806k-1.2m" at bounding box center [179, 322] width 92 height 45
click at [186, 328] on h3 "806k-1.2m" at bounding box center [179, 330] width 54 height 15
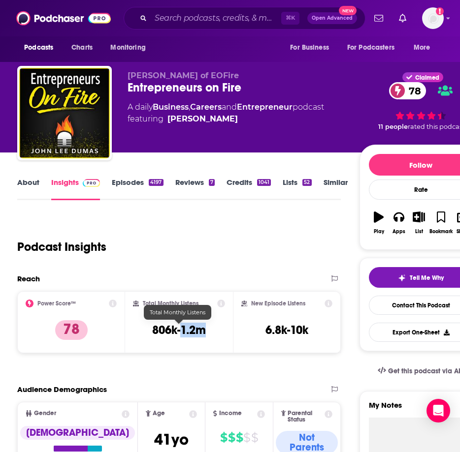
click at [186, 328] on h3 "806k-1.2m" at bounding box center [179, 330] width 54 height 15
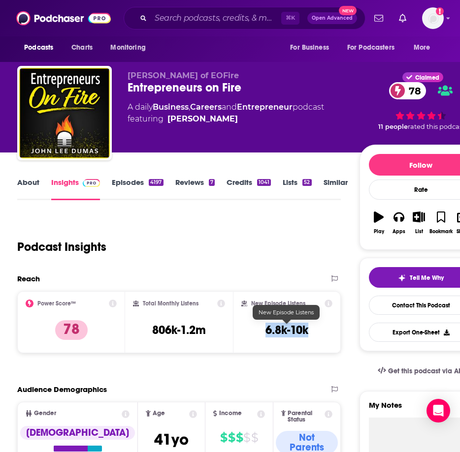
drag, startPoint x: 312, startPoint y: 334, endPoint x: 259, endPoint y: 331, distance: 52.8
click at [259, 331] on div "New Episode Listens 6.8k-10k" at bounding box center [286, 322] width 91 height 45
click at [17, 187] on link "About" at bounding box center [28, 189] width 22 height 23
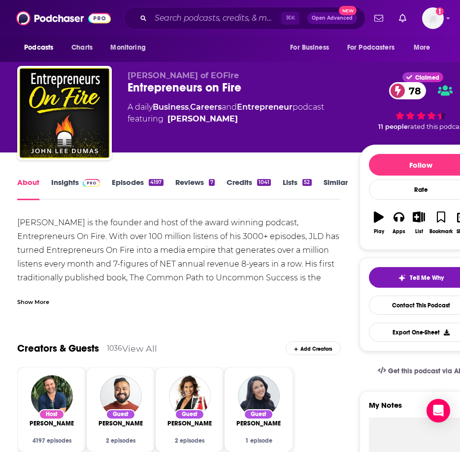
click at [32, 302] on div "Show More" at bounding box center [33, 301] width 32 height 9
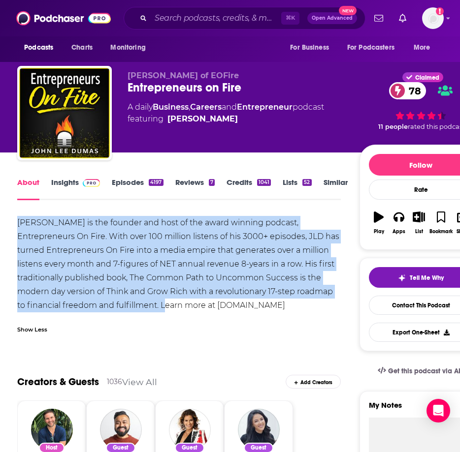
drag, startPoint x: 27, startPoint y: 224, endPoint x: 160, endPoint y: 306, distance: 155.9
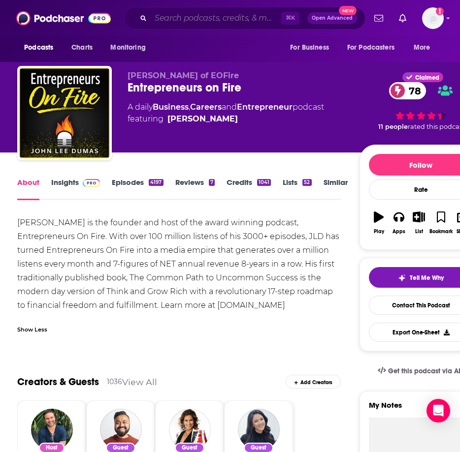
click at [187, 22] on input "Search podcasts, credits, & more..." at bounding box center [216, 18] width 130 height 16
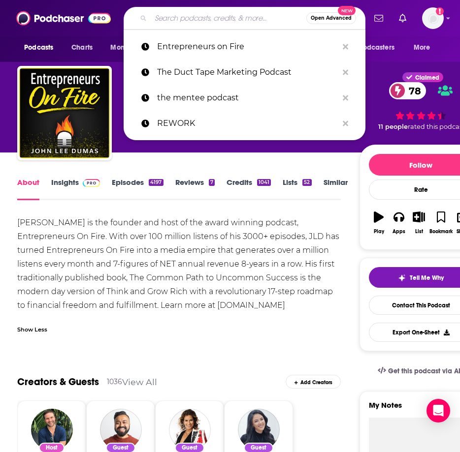
paste input "How I built This"
type input "How I built This"
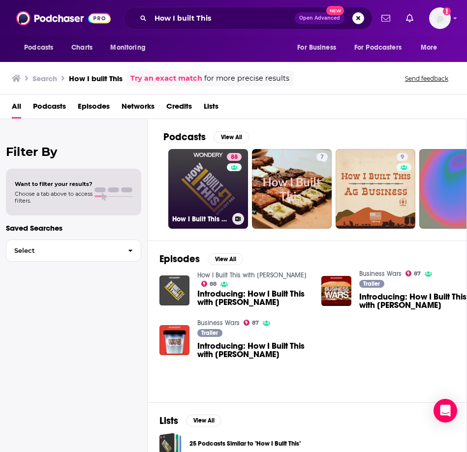
click at [209, 199] on link "88 How I Built This with [PERSON_NAME]" at bounding box center [208, 189] width 80 height 80
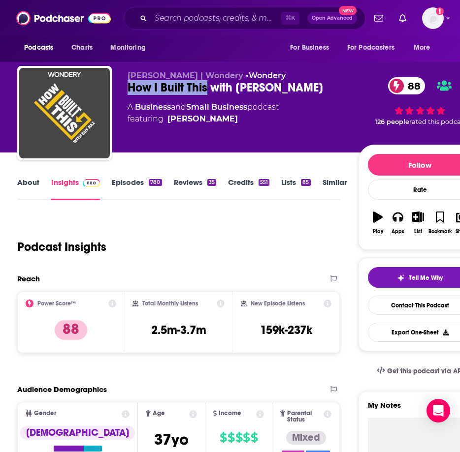
drag, startPoint x: 128, startPoint y: 89, endPoint x: 205, endPoint y: 93, distance: 77.9
click at [205, 93] on div "How I Built This with [PERSON_NAME] 88" at bounding box center [243, 87] width 230 height 15
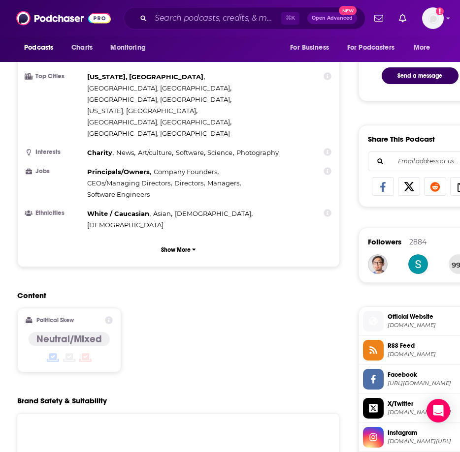
scroll to position [548, 0]
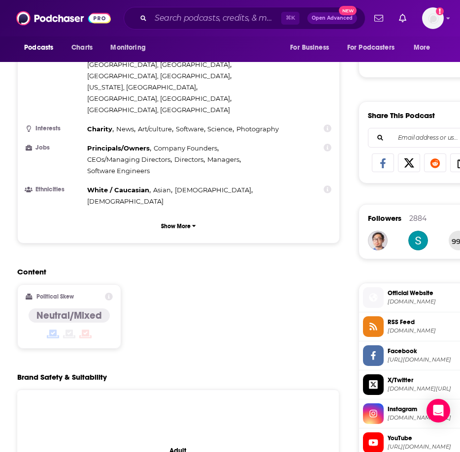
click at [403, 295] on span "Official Website" at bounding box center [432, 293] width 90 height 9
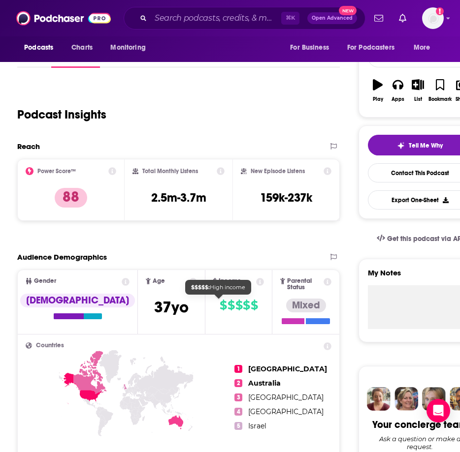
scroll to position [0, 0]
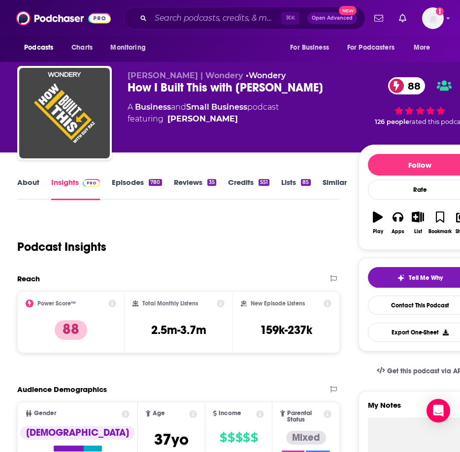
click at [147, 72] on span "[PERSON_NAME] | Wondery" at bounding box center [186, 75] width 116 height 9
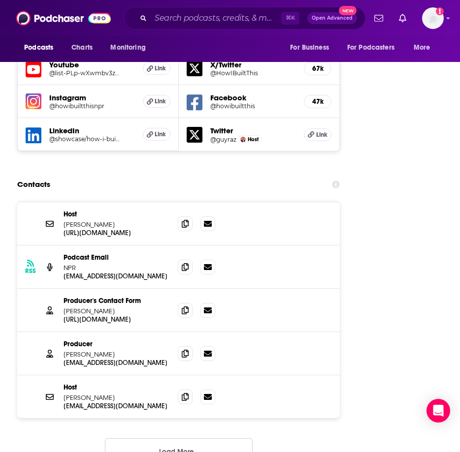
scroll to position [1471, 0]
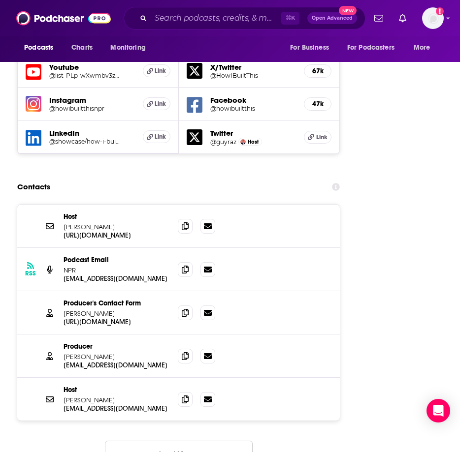
scroll to position [1454, 0]
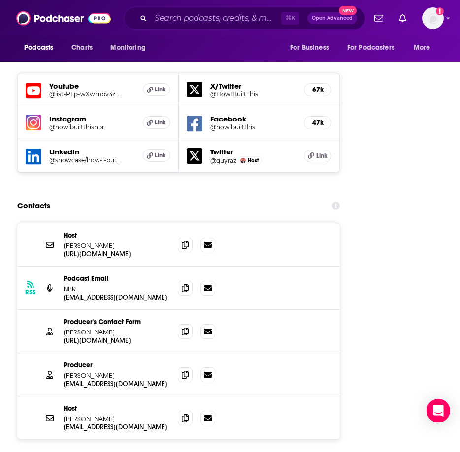
click at [185, 241] on icon at bounding box center [185, 245] width 7 height 8
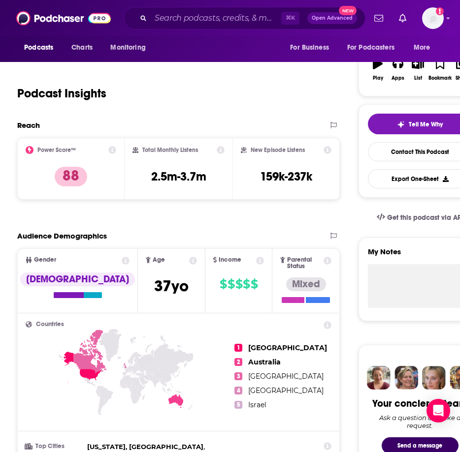
scroll to position [0, 0]
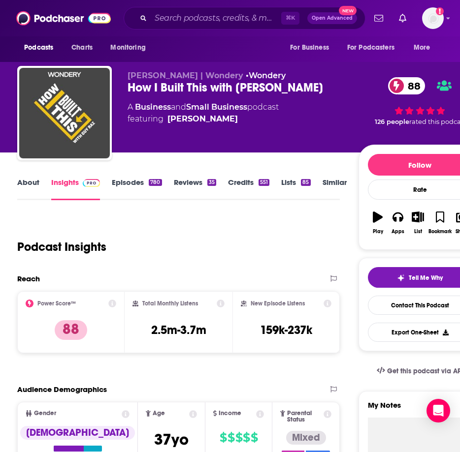
click at [201, 325] on h3 "2.5m-3.7m" at bounding box center [178, 330] width 55 height 15
click at [181, 327] on h3 "2.5m-3.7m" at bounding box center [178, 330] width 55 height 15
click at [289, 331] on h3 "159k-237k" at bounding box center [286, 330] width 52 height 15
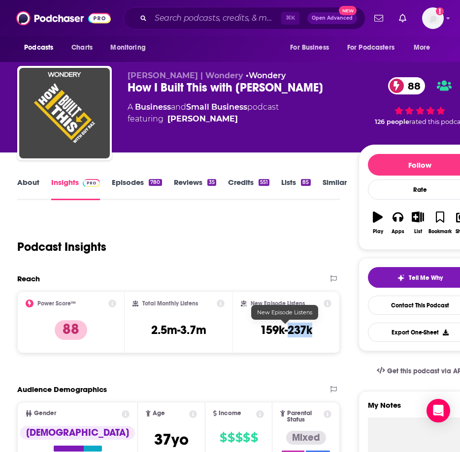
click at [289, 331] on h3 "159k-237k" at bounding box center [286, 330] width 52 height 15
click at [31, 182] on link "About" at bounding box center [28, 189] width 22 height 23
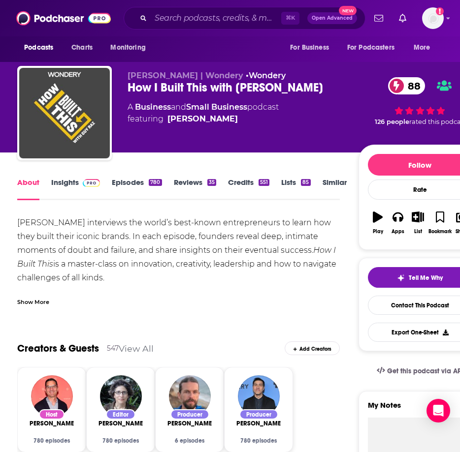
click at [38, 302] on div "Show More" at bounding box center [33, 301] width 32 height 9
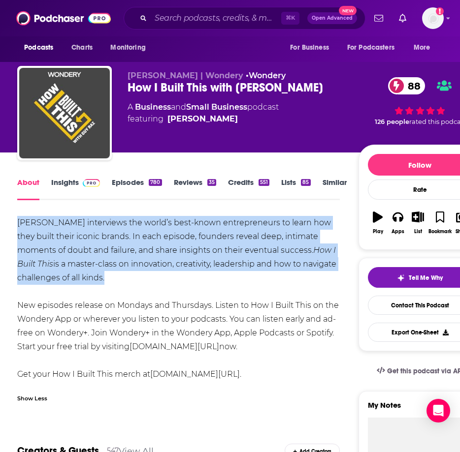
drag, startPoint x: 76, startPoint y: 284, endPoint x: 12, endPoint y: 228, distance: 84.8
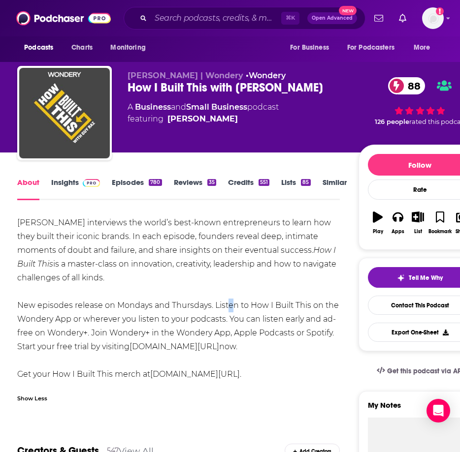
click at [226, 299] on div "[PERSON_NAME] interviews the world’s best-known entrepreneurs to learn how they…" at bounding box center [178, 298] width 323 height 165
click at [229, 260] on div "[PERSON_NAME] interviews the world’s best-known entrepreneurs to learn how they…" at bounding box center [178, 298] width 323 height 165
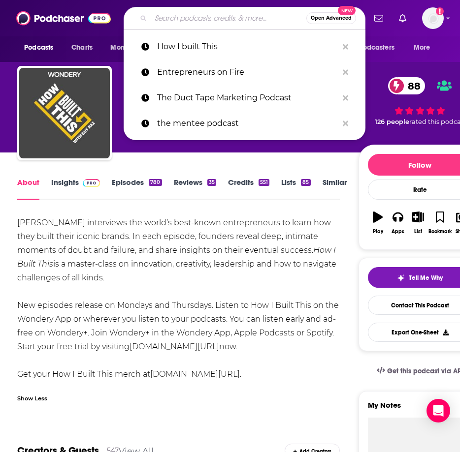
click at [194, 23] on input "Search podcasts, credits, & more..." at bounding box center [229, 18] width 156 height 16
paste input "Business Is Boring"
type input "Business Is Boring"
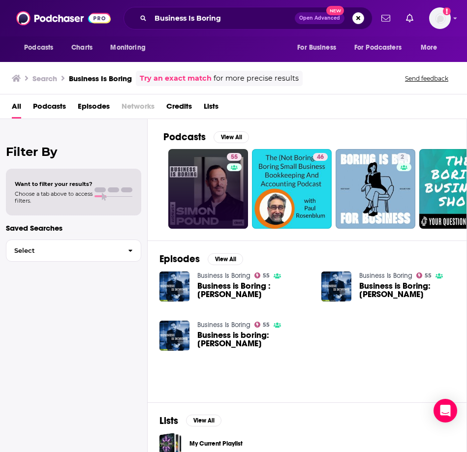
click at [189, 196] on link "55" at bounding box center [208, 189] width 80 height 80
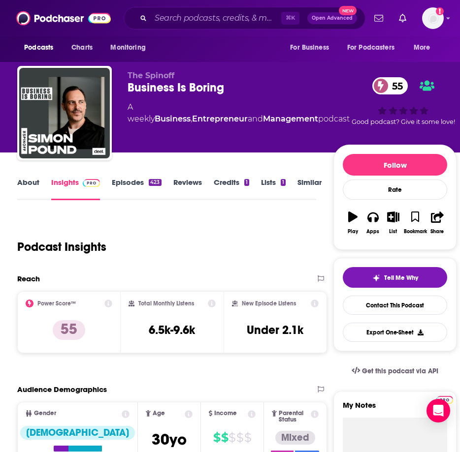
click at [168, 232] on div "Podcast Insights" at bounding box center [162, 241] width 290 height 50
click at [113, 225] on div "Podcast Insights" at bounding box center [162, 241] width 290 height 50
click at [169, 232] on div "Podcast Insights" at bounding box center [162, 241] width 290 height 50
click at [229, 183] on link "Credits 1" at bounding box center [231, 189] width 35 height 23
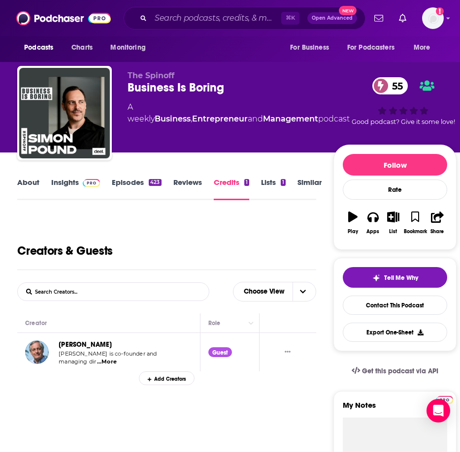
click at [118, 184] on link "Episodes 423" at bounding box center [136, 189] width 49 height 23
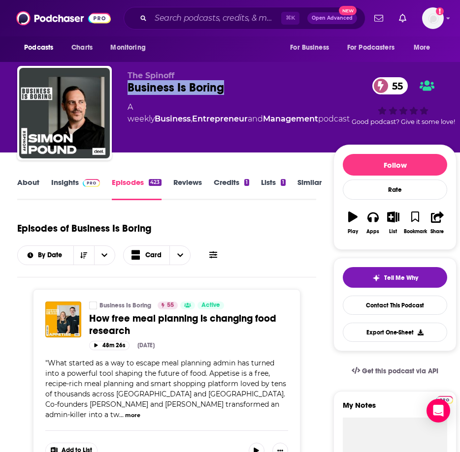
drag, startPoint x: 230, startPoint y: 89, endPoint x: 128, endPoint y: 89, distance: 102.4
click at [128, 89] on div "Business Is Boring 55" at bounding box center [239, 87] width 222 height 15
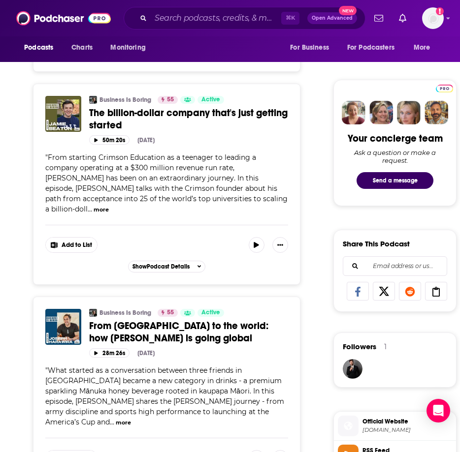
scroll to position [631, 0]
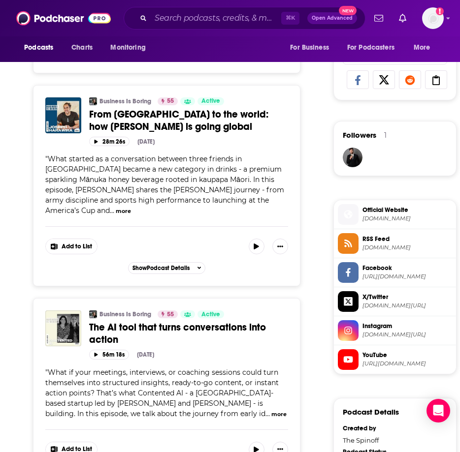
click at [383, 209] on span "Official Website" at bounding box center [407, 210] width 90 height 9
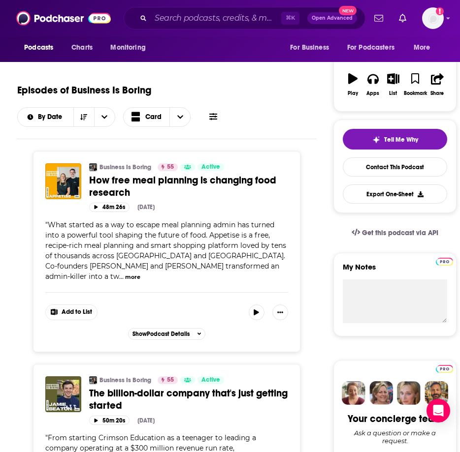
scroll to position [0, 0]
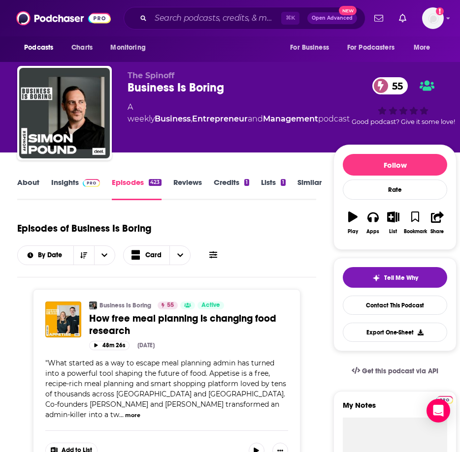
click at [25, 180] on link "About" at bounding box center [28, 189] width 22 height 23
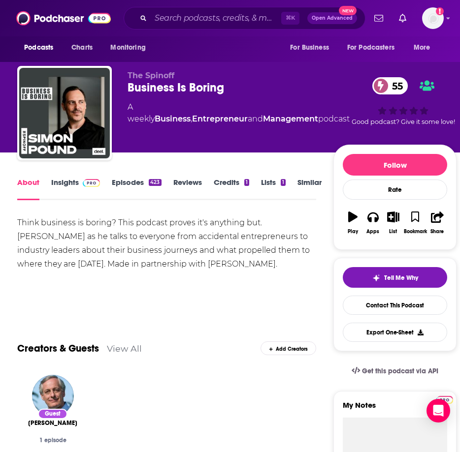
click at [65, 178] on link "Insights" at bounding box center [75, 189] width 49 height 23
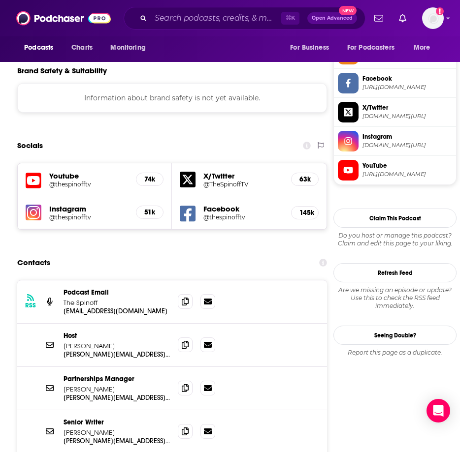
scroll to position [904, 0]
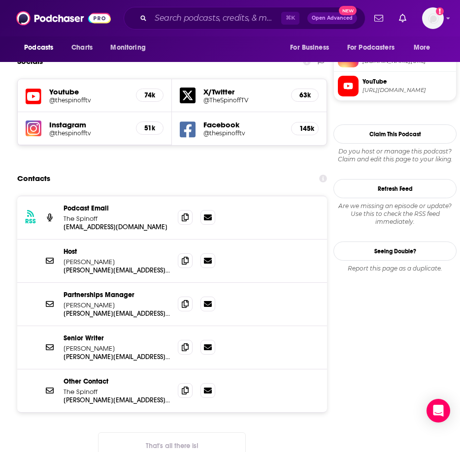
click at [46, 396] on div "RSS Podcast Email The Spinoff [EMAIL_ADDRESS][DOMAIN_NAME] [EMAIL_ADDRESS][DOMA…" at bounding box center [172, 335] width 310 height 279
click at [185, 257] on icon at bounding box center [185, 261] width 7 height 8
click at [188, 213] on icon at bounding box center [185, 217] width 7 height 8
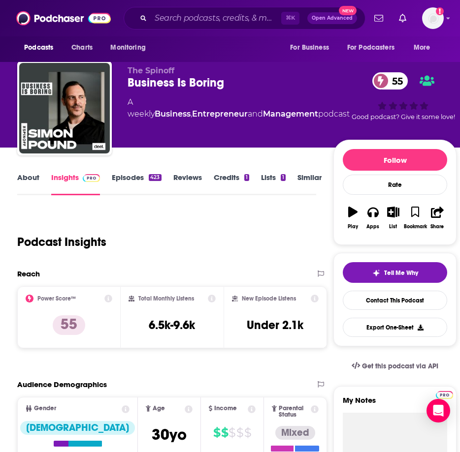
scroll to position [0, 0]
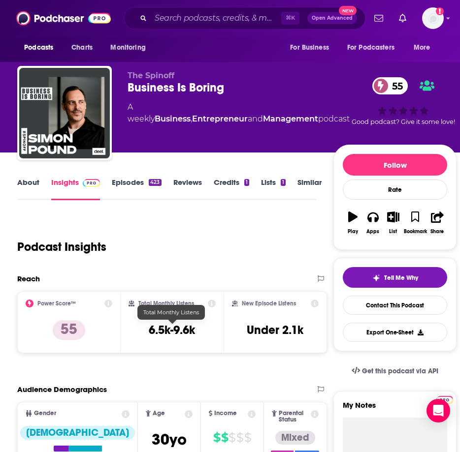
click at [189, 327] on h3 "6.5k-9.6k" at bounding box center [172, 330] width 46 height 15
click at [176, 328] on h3 "6.5k-9.6k" at bounding box center [172, 330] width 46 height 15
click at [177, 328] on h3 "6.5k-9.6k" at bounding box center [172, 330] width 46 height 15
click at [174, 330] on h3 "6.5k-9.6k" at bounding box center [172, 330] width 46 height 15
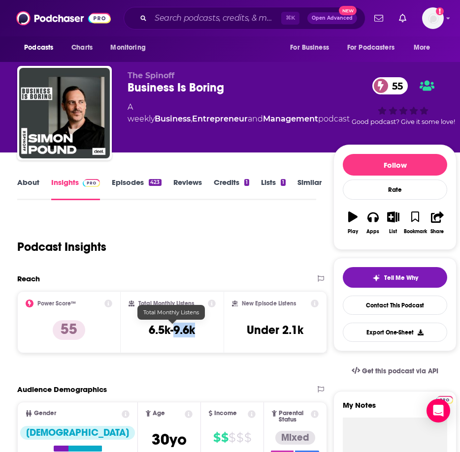
click at [174, 330] on h3 "6.5k-9.6k" at bounding box center [172, 330] width 46 height 15
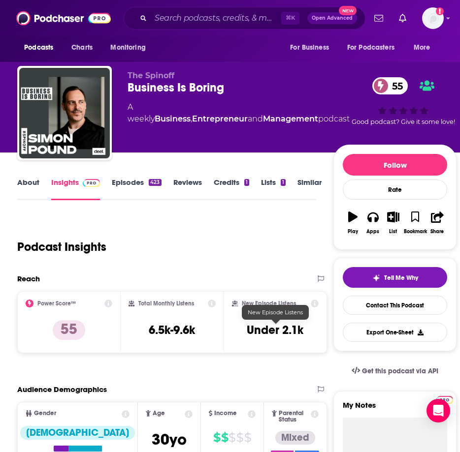
click at [272, 331] on h3 "Under 2.1k" at bounding box center [275, 330] width 57 height 15
click at [29, 191] on link "About" at bounding box center [28, 189] width 22 height 23
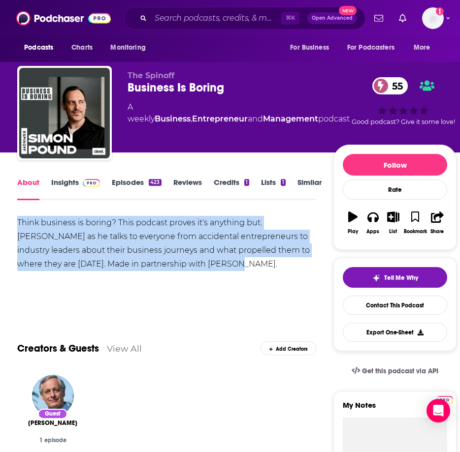
drag, startPoint x: 102, startPoint y: 255, endPoint x: -3, endPoint y: 223, distance: 110.6
click at [0, 223] on html "Podcasts Charts Monitoring ⌘ K Open Advanced New For Business For Podcasters Mo…" at bounding box center [230, 226] width 460 height 452
click at [177, 21] on input "Search podcasts, credits, & more..." at bounding box center [216, 18] width 130 height 16
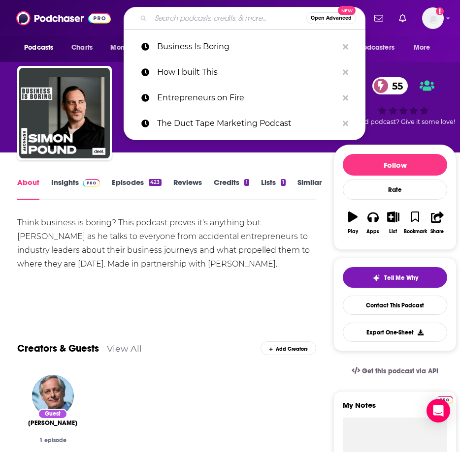
paste input "The small business school podcast"
type input "The small business school podcast"
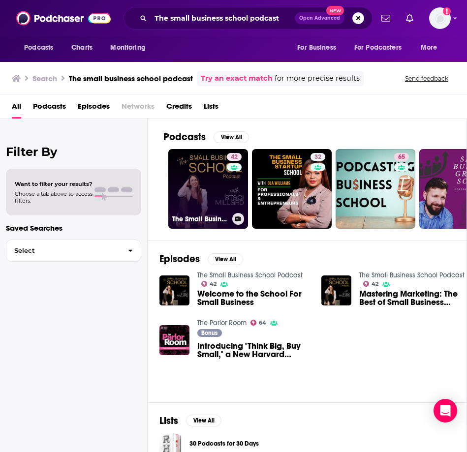
click at [186, 184] on link "42 The Small Business School Podcast" at bounding box center [208, 189] width 80 height 80
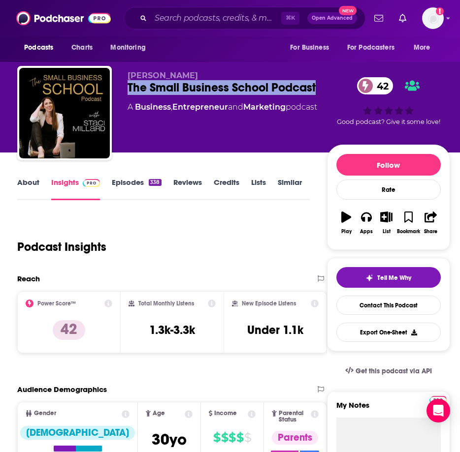
drag, startPoint x: 322, startPoint y: 87, endPoint x: 122, endPoint y: 91, distance: 200.0
click at [122, 91] on div "[PERSON_NAME] The Small Business School Podcast 42 A Business , Entrepreneur an…" at bounding box center [233, 115] width 433 height 98
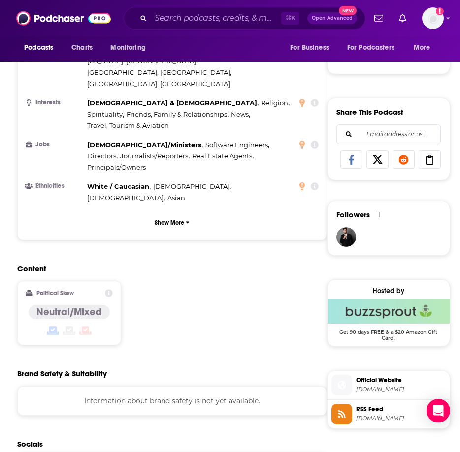
scroll to position [644, 0]
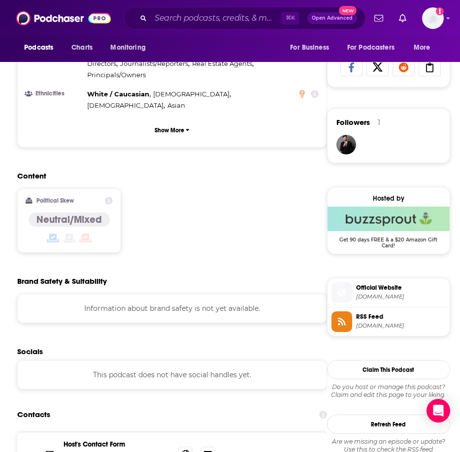
click at [383, 290] on span "Official Website" at bounding box center [401, 288] width 90 height 9
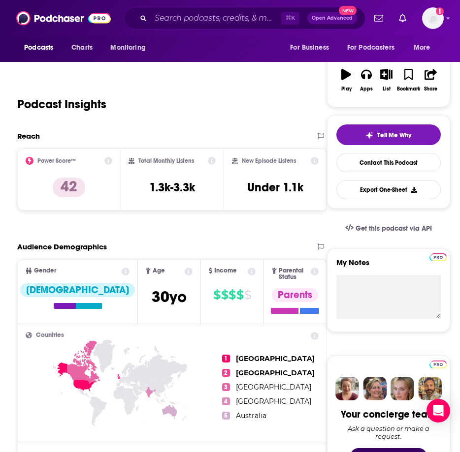
scroll to position [0, 0]
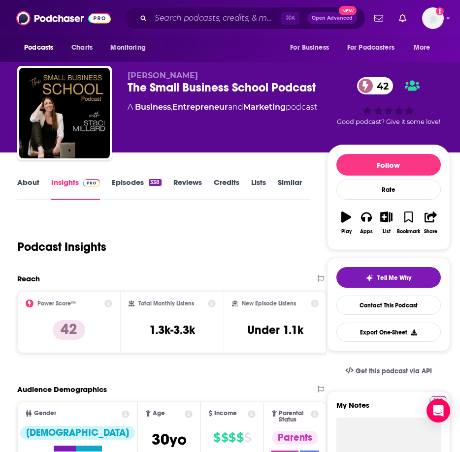
click at [210, 90] on div "The Small Business School Podcast 42" at bounding box center [227, 87] width 199 height 15
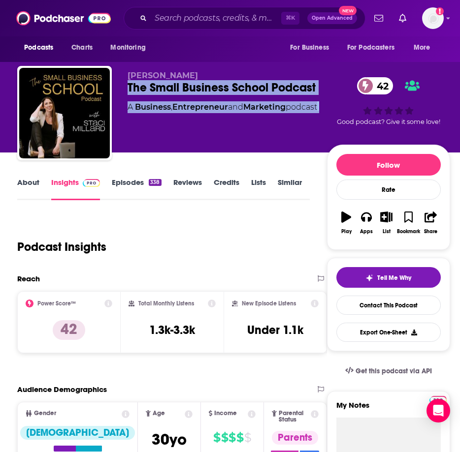
drag, startPoint x: 333, startPoint y: 85, endPoint x: 123, endPoint y: 83, distance: 209.8
click at [123, 83] on div "[PERSON_NAME] The Small Business School Podcast 42 A Business , Entrepreneur an…" at bounding box center [233, 115] width 433 height 98
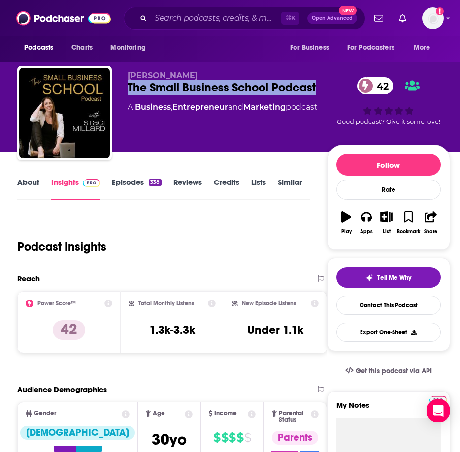
drag, startPoint x: 128, startPoint y: 86, endPoint x: 317, endPoint y: 90, distance: 189.6
click at [317, 90] on div "The Small Business School Podcast 42" at bounding box center [227, 87] width 199 height 15
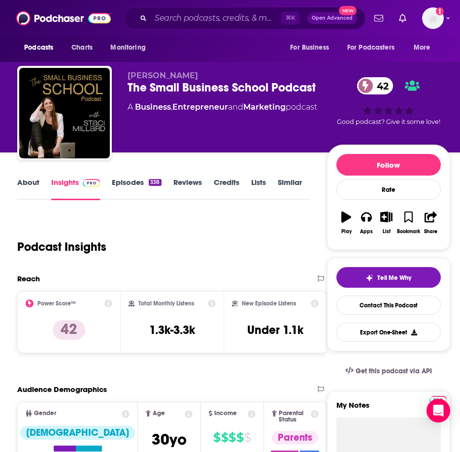
click at [174, 139] on div "[PERSON_NAME] The Small Business School Podcast 42 A Business , Entrepreneur an…" at bounding box center [227, 110] width 199 height 79
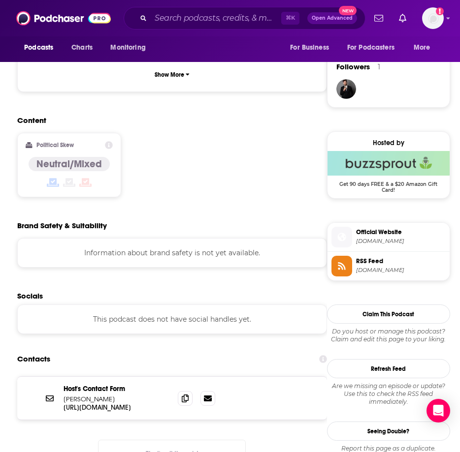
scroll to position [776, 0]
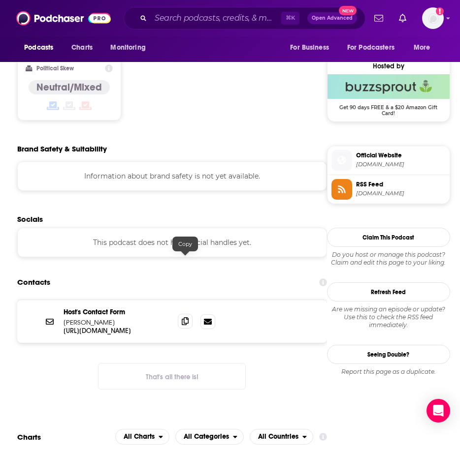
click at [186, 318] on icon at bounding box center [185, 322] width 7 height 8
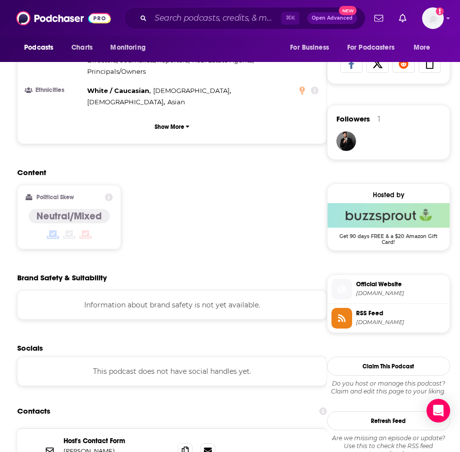
scroll to position [0, 0]
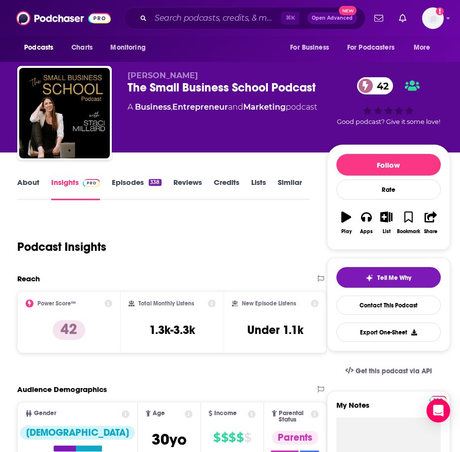
click at [144, 76] on span "[PERSON_NAME]" at bounding box center [163, 75] width 70 height 9
click at [176, 99] on div "[PERSON_NAME] The Small Business School Podcast 42 A Business , Entrepreneur an…" at bounding box center [227, 110] width 199 height 79
drag, startPoint x: 180, startPoint y: 75, endPoint x: 122, endPoint y: 72, distance: 57.7
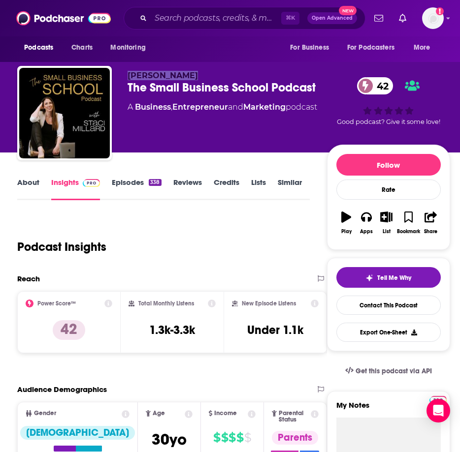
click at [122, 72] on div "[PERSON_NAME] The Small Business School Podcast 42 A Business , Entrepreneur an…" at bounding box center [233, 115] width 433 height 98
click at [186, 264] on div "Podcast Insights" at bounding box center [159, 241] width 284 height 50
click at [174, 334] on h3 "1.3k-3.3k" at bounding box center [172, 330] width 46 height 15
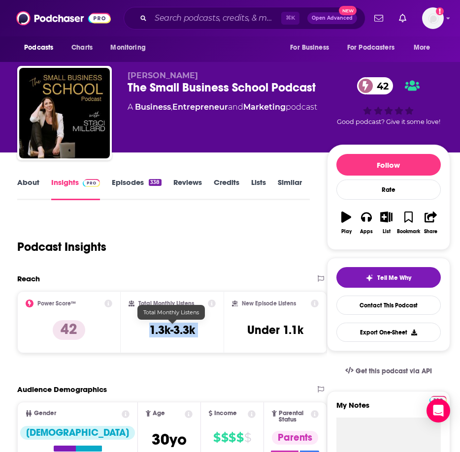
click at [174, 334] on h3 "1.3k-3.3k" at bounding box center [172, 330] width 46 height 15
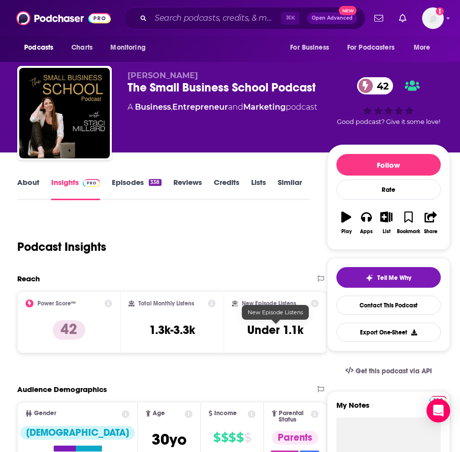
click at [269, 331] on h3 "Under 1.1k" at bounding box center [275, 330] width 56 height 15
click at [270, 331] on h3 "Under 1.1k" at bounding box center [275, 330] width 56 height 15
click at [25, 185] on link "About" at bounding box center [28, 189] width 22 height 23
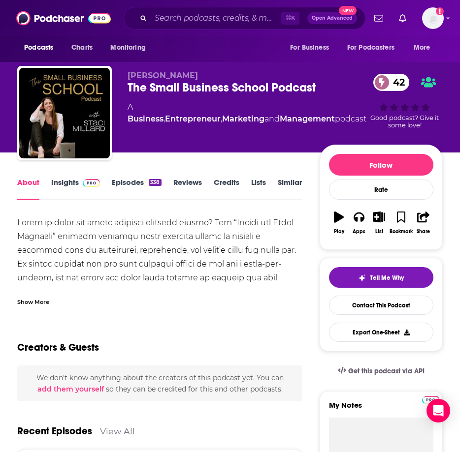
click at [34, 306] on div "Show More" at bounding box center [33, 301] width 32 height 9
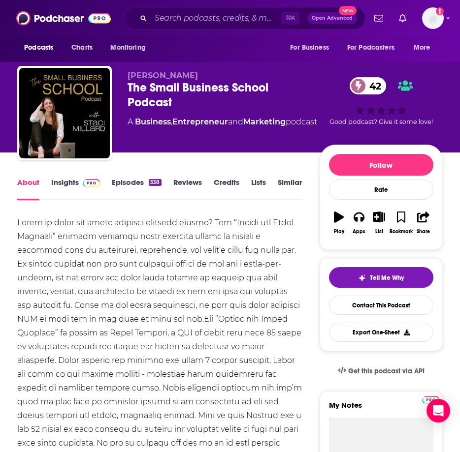
scroll to position [88, 0]
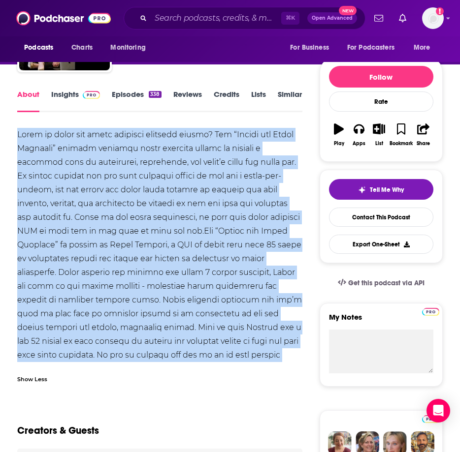
drag, startPoint x: 273, startPoint y: 357, endPoint x: 8, endPoint y: 135, distance: 345.6
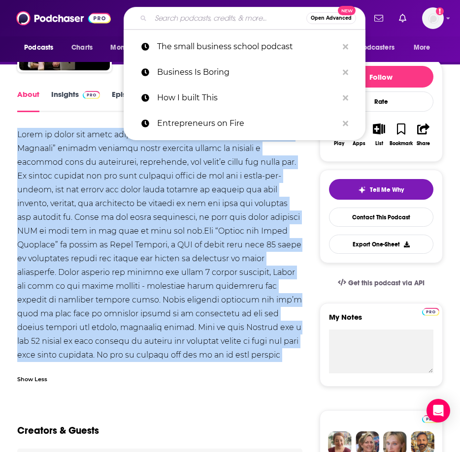
click at [161, 22] on input "Search podcasts, credits, & more..." at bounding box center [229, 18] width 156 height 16
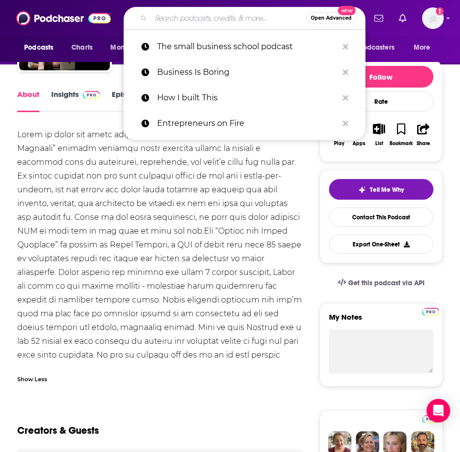
paste input "Small Business Straight Talk"
type input "Small Business Straight Talk"
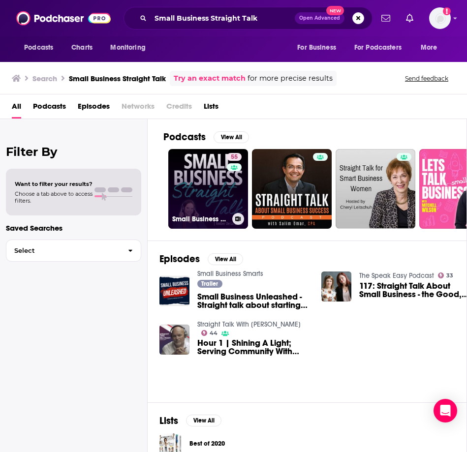
click at [201, 190] on link "55 Small Business Straight Talk | Productivity, Time Management, Mindset, & Bus…" at bounding box center [208, 189] width 80 height 80
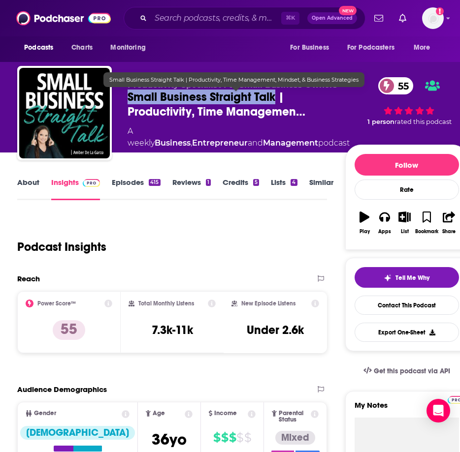
drag, startPoint x: 276, startPoint y: 97, endPoint x: 127, endPoint y: 97, distance: 149.2
click at [127, 97] on div "[PERSON_NAME] De [PERSON_NAME], The Productivity Specialist For Small Business …" at bounding box center [242, 115] width 451 height 98
copy h2 "Small Business Straight Talk"
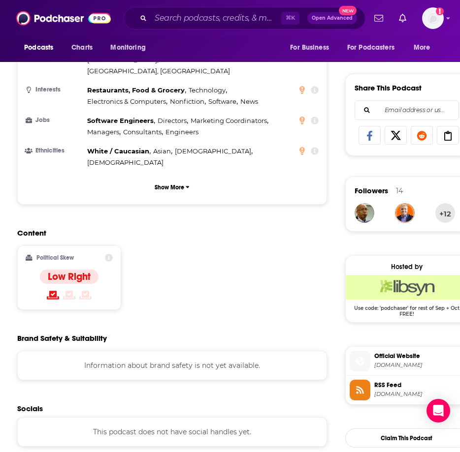
scroll to position [576, 0]
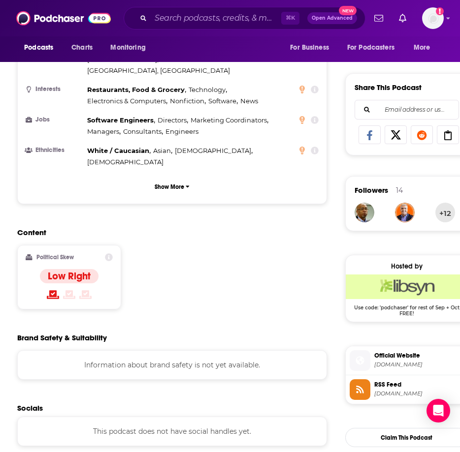
click at [403, 359] on span "Official Website" at bounding box center [419, 356] width 90 height 9
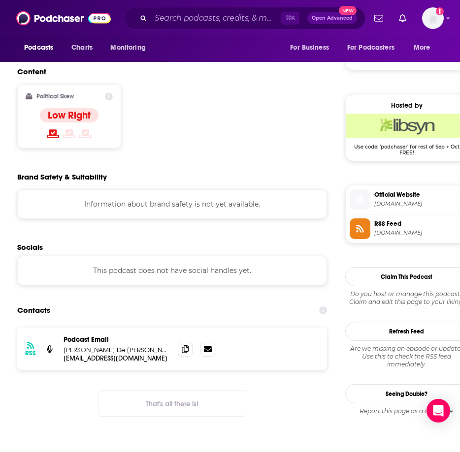
scroll to position [694, 0]
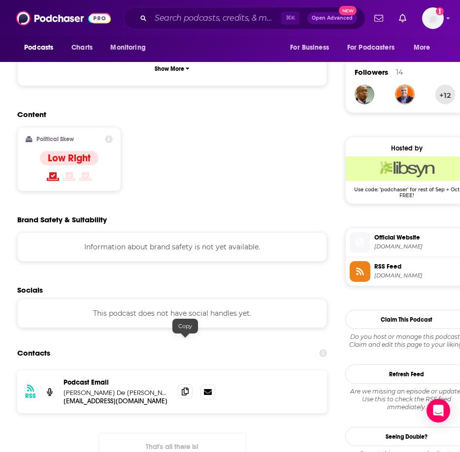
click at [188, 388] on icon at bounding box center [185, 392] width 7 height 8
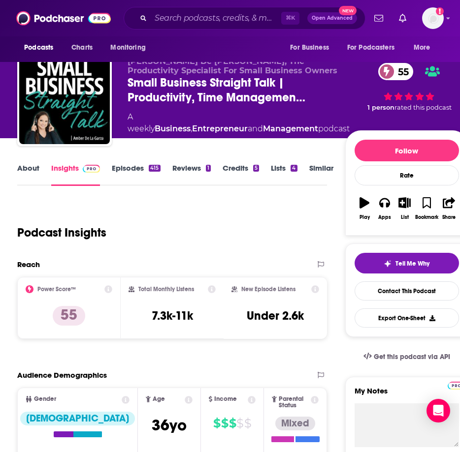
scroll to position [0, 0]
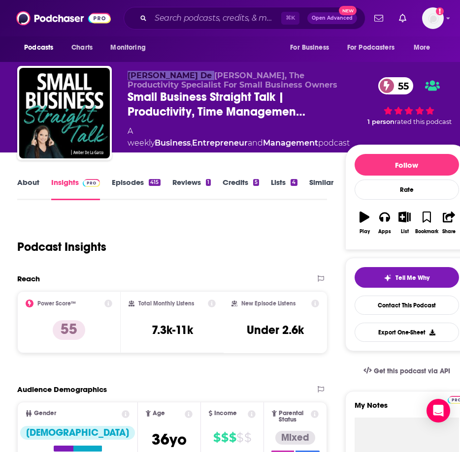
drag, startPoint x: 206, startPoint y: 77, endPoint x: 128, endPoint y: 76, distance: 78.8
click at [128, 76] on span "[PERSON_NAME] De [PERSON_NAME], The Productivity Specialist For Small Business …" at bounding box center [233, 80] width 210 height 19
copy span "[PERSON_NAME] De [PERSON_NAME]"
click at [166, 328] on h3 "7.3k-11k" at bounding box center [172, 330] width 41 height 15
click at [165, 330] on h3 "7.3k-11k" at bounding box center [172, 330] width 41 height 15
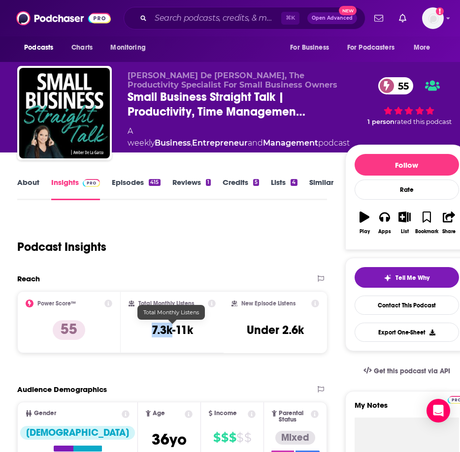
click at [165, 330] on h3 "7.3k-11k" at bounding box center [172, 330] width 41 height 15
click at [166, 326] on h3 "7.3k-11k" at bounding box center [172, 330] width 41 height 15
click at [168, 331] on h3 "7.3k-11k" at bounding box center [172, 330] width 41 height 15
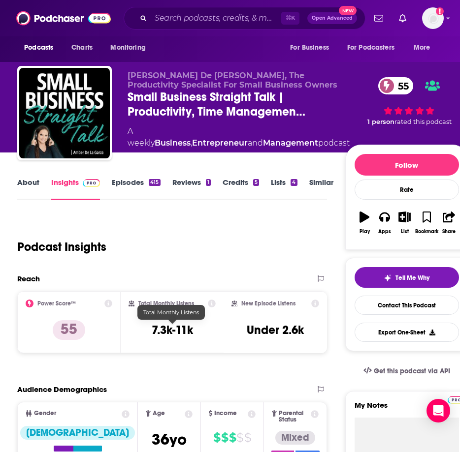
click at [197, 332] on div "Total Monthly Listens 7.3k-11k" at bounding box center [173, 322] width 88 height 45
drag, startPoint x: 194, startPoint y: 333, endPoint x: 151, endPoint y: 332, distance: 42.4
click at [151, 332] on div "Total Monthly Listens 7.3k-11k" at bounding box center [173, 322] width 88 height 45
copy h3 "7.3k-11k"
click at [279, 331] on h3 "Under 2.6k" at bounding box center [275, 330] width 57 height 15
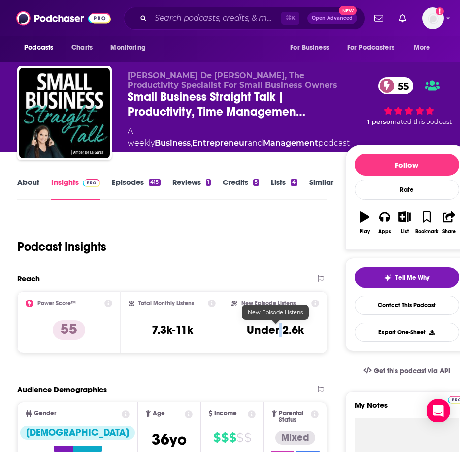
click at [279, 331] on h3 "Under 2.6k" at bounding box center [275, 330] width 57 height 15
copy div "Under 2.6k Export One-Sheet"
click at [23, 183] on link "About" at bounding box center [28, 189] width 22 height 23
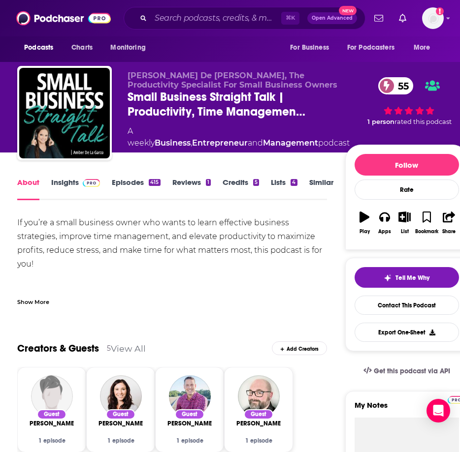
click at [22, 306] on div "Show More" at bounding box center [33, 301] width 32 height 9
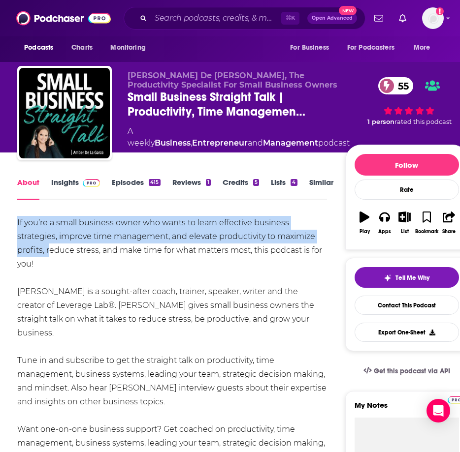
drag, startPoint x: 49, startPoint y: 257, endPoint x: -1, endPoint y: 225, distance: 60.2
click at [0, 225] on html "Podcasts Charts Monitoring ⌘ K Open Advanced New For Business For Podcasters Mo…" at bounding box center [230, 226] width 460 height 452
click at [40, 254] on div "If you’re a small business owner who wants to learn effective business strategi…" at bounding box center [172, 361] width 310 height 290
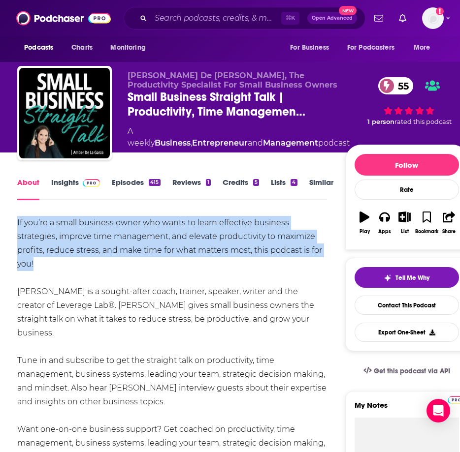
drag, startPoint x: 40, startPoint y: 263, endPoint x: 10, endPoint y: 217, distance: 55.2
copy div "If you’re a small business owner who wants to learn effective business strategi…"
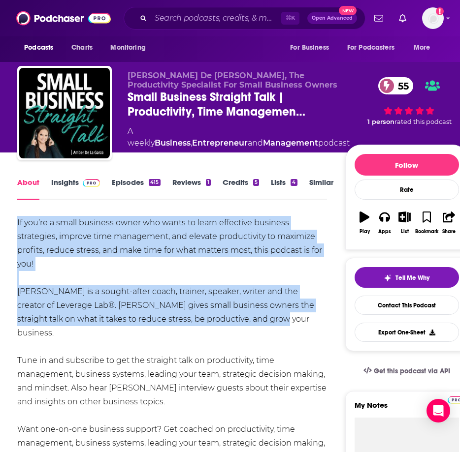
drag, startPoint x: 262, startPoint y: 323, endPoint x: 18, endPoint y: 226, distance: 262.7
click at [18, 226] on div "If you’re a small business owner who wants to learn effective business strategi…" at bounding box center [172, 361] width 310 height 290
copy div "If you’re a small business owner who wants to learn effective business strategi…"
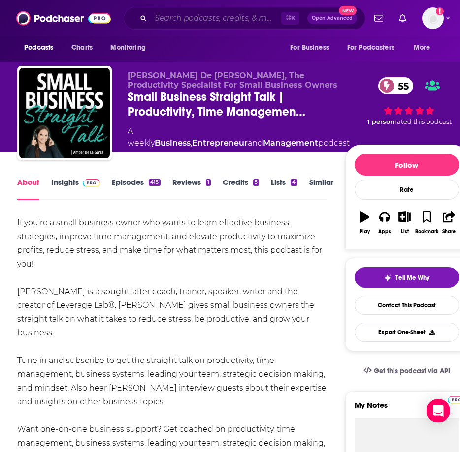
click at [170, 19] on input "Search podcasts, credits, & more..." at bounding box center [216, 18] width 130 height 16
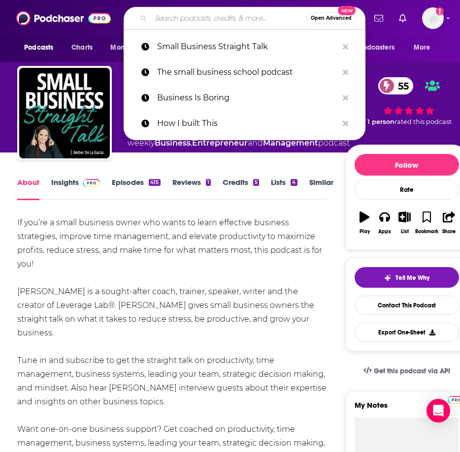
paste input "What's Your "And"?"
type input "What's Your "And"?"
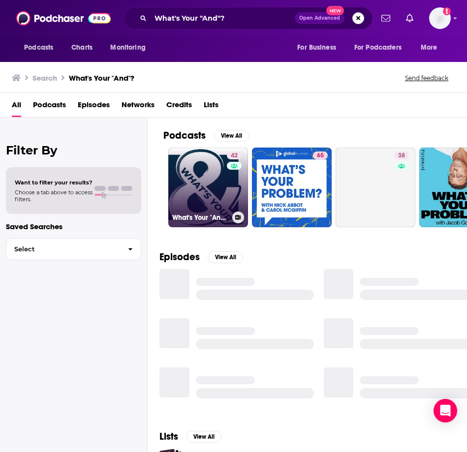
click at [204, 180] on link "42 What's Your "And"?" at bounding box center [208, 188] width 80 height 80
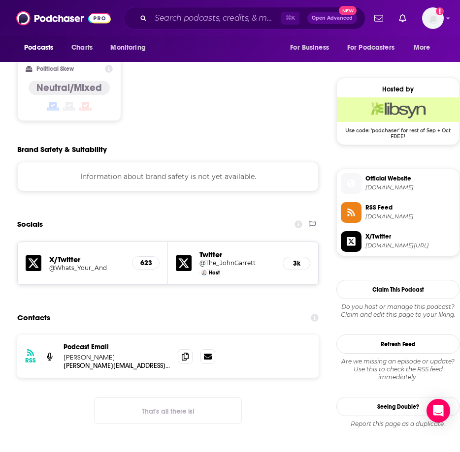
scroll to position [845, 0]
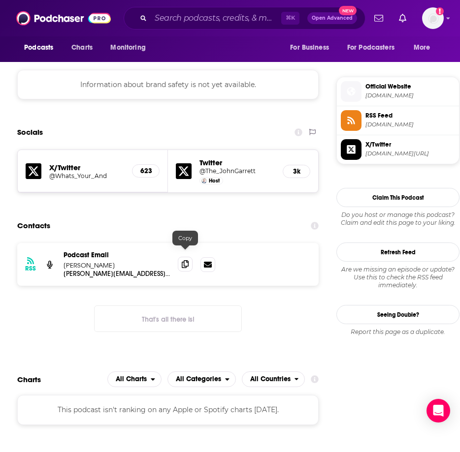
click at [184, 260] on icon at bounding box center [185, 264] width 7 height 8
